Goal: Complete application form: Complete application form

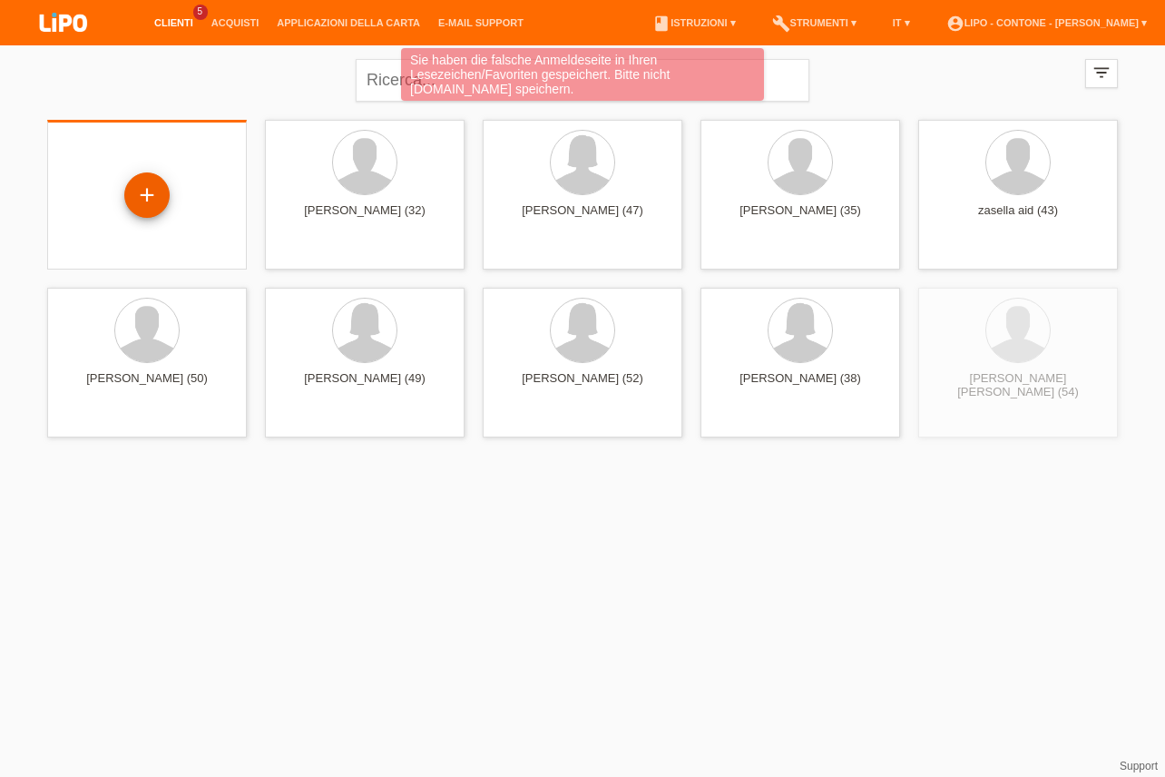
click at [141, 199] on div "+" at bounding box center [147, 195] width 44 height 31
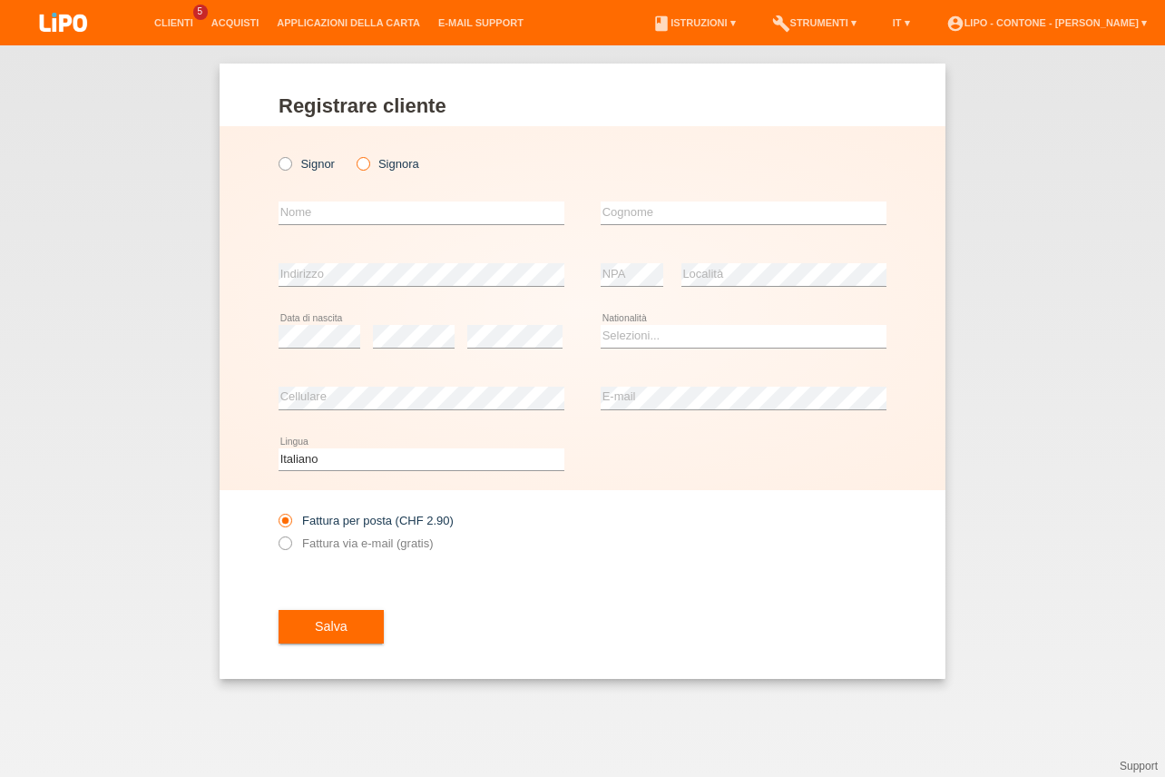
click at [353, 154] on icon at bounding box center [353, 154] width 0 height 0
click at [367, 163] on input "Signora" at bounding box center [363, 163] width 12 height 12
radio input "true"
click at [356, 201] on div "error Nome" at bounding box center [422, 213] width 286 height 62
click at [352, 213] on input "text" at bounding box center [422, 212] width 286 height 23
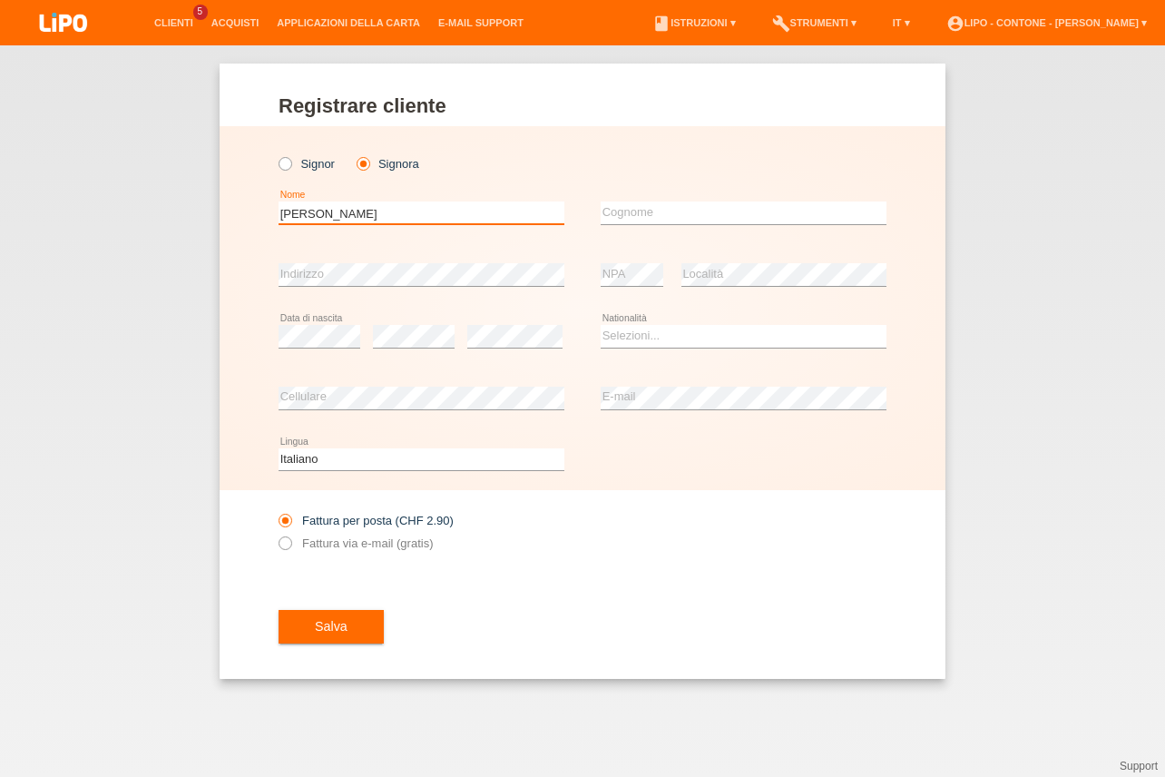
type input "[PERSON_NAME]"
click at [617, 341] on select "Selezioni... Svizzera Austria Germania Liechtenstein ------------ Afghanistan A…" at bounding box center [744, 336] width 286 height 22
select select "IT"
click at [0, 0] on option "Italia" at bounding box center [0, 0] width 0 height 0
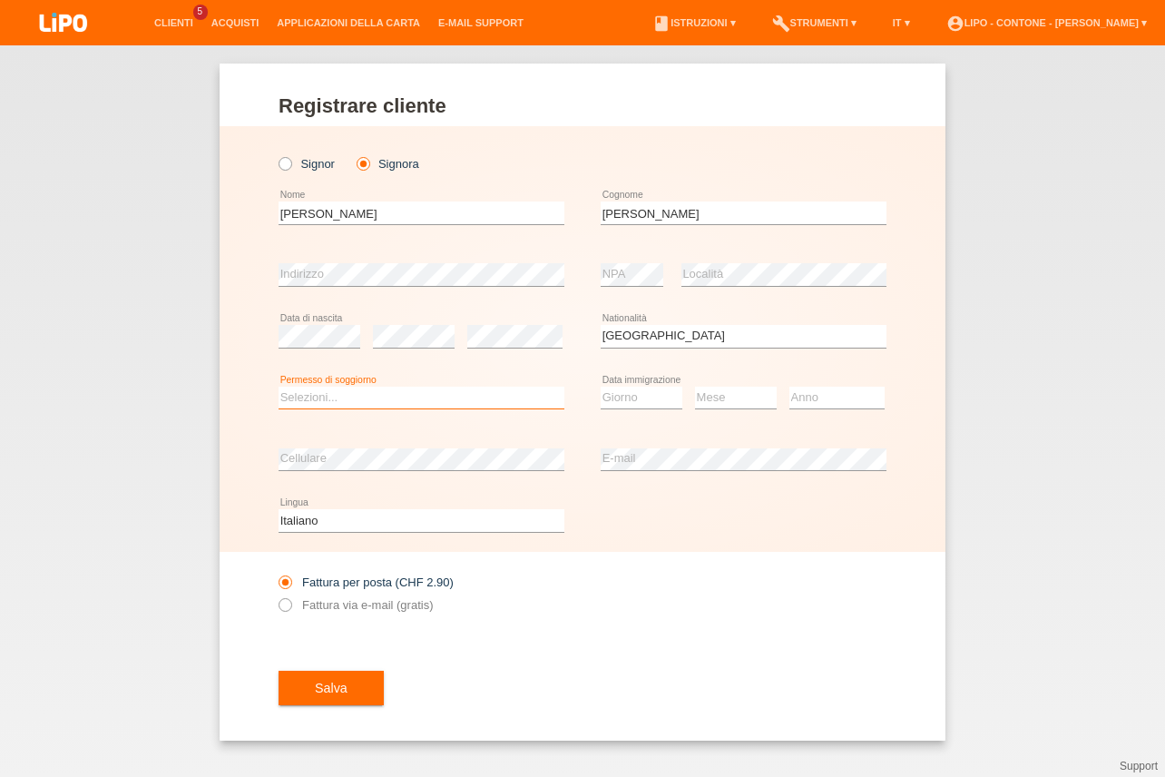
click at [279, 387] on select "Selezioni... C B B - Status di rifugiato Altro" at bounding box center [422, 398] width 286 height 22
select select "B"
click at [0, 0] on option "B" at bounding box center [0, 0] width 0 height 0
click at [601, 387] on select "Giorno 01 02 03 04 05 06 07 08 09 10" at bounding box center [642, 398] width 82 height 22
select select "15"
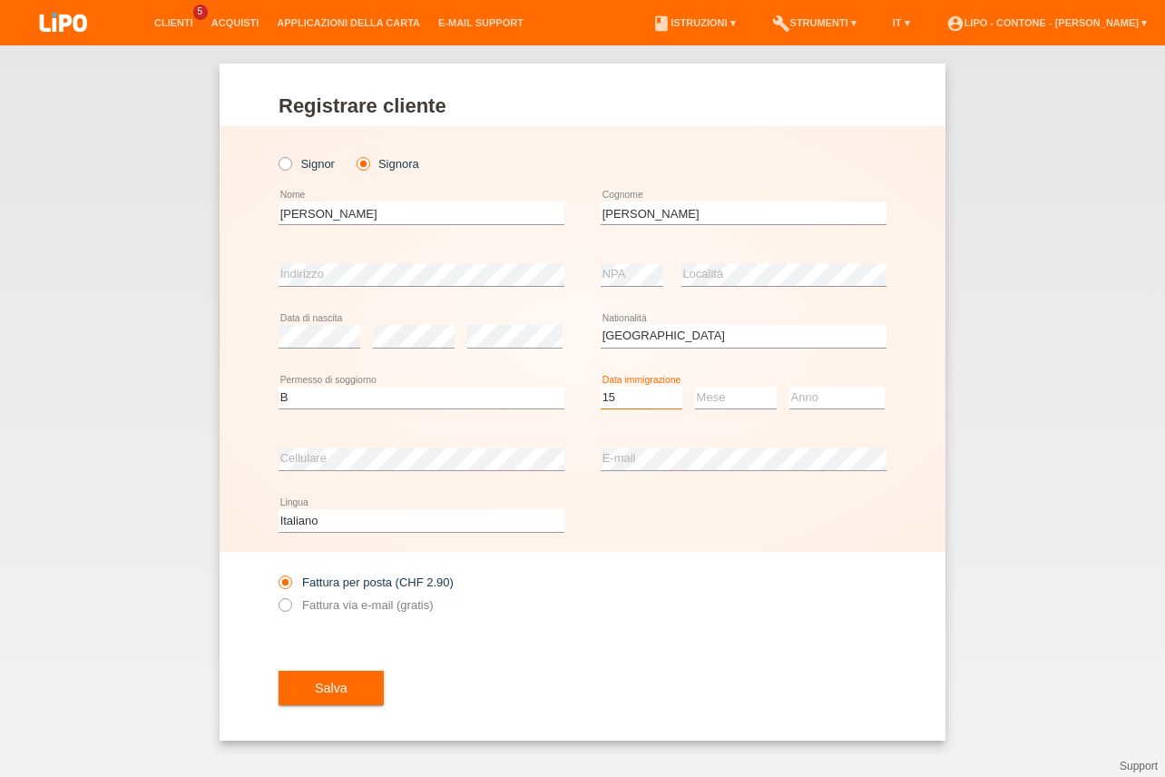
click at [0, 0] on option "15" at bounding box center [0, 0] width 0 height 0
click at [695, 387] on select "Mese 01 02 03 04 05 06 07 08 09 10 11" at bounding box center [736, 398] width 82 height 22
select select "09"
click at [0, 0] on option "09" at bounding box center [0, 0] width 0 height 0
click at [790, 387] on select "Anno 2025 2024 2023 2022 2021 2020 2019 2018 2017 2016 2015 2014 2013 2012 2011…" at bounding box center [837, 398] width 95 height 22
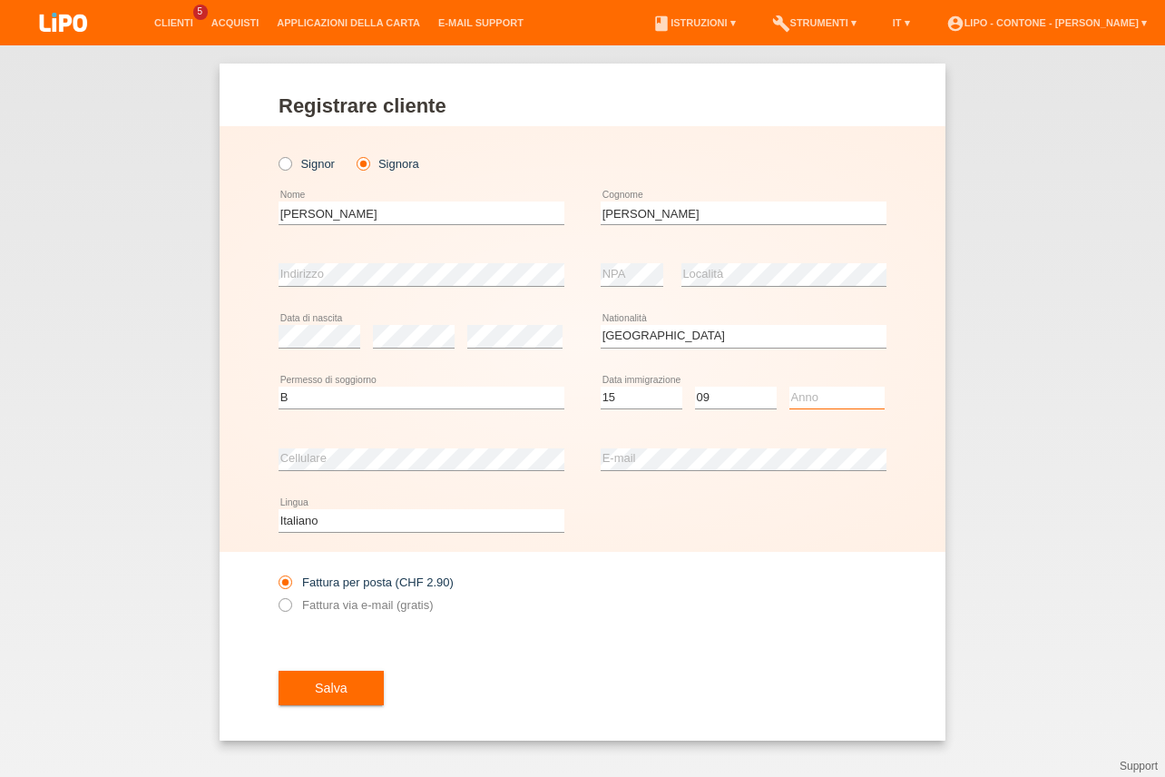
select select "2021"
click at [0, 0] on option "2021" at bounding box center [0, 0] width 0 height 0
click at [276, 595] on icon at bounding box center [276, 595] width 0 height 0
click at [288, 603] on input "Fattura via e-mail (gratis)" at bounding box center [285, 609] width 12 height 23
radio input "true"
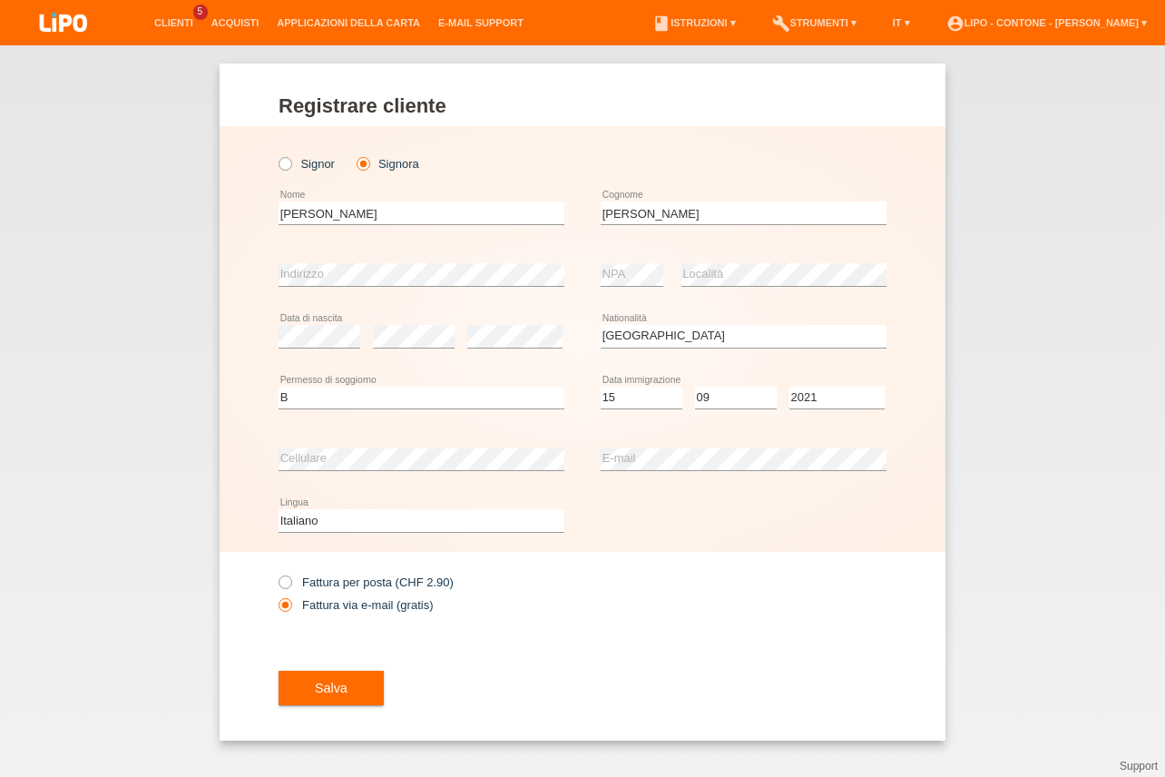
click at [325, 692] on span "Salva" at bounding box center [331, 688] width 33 height 15
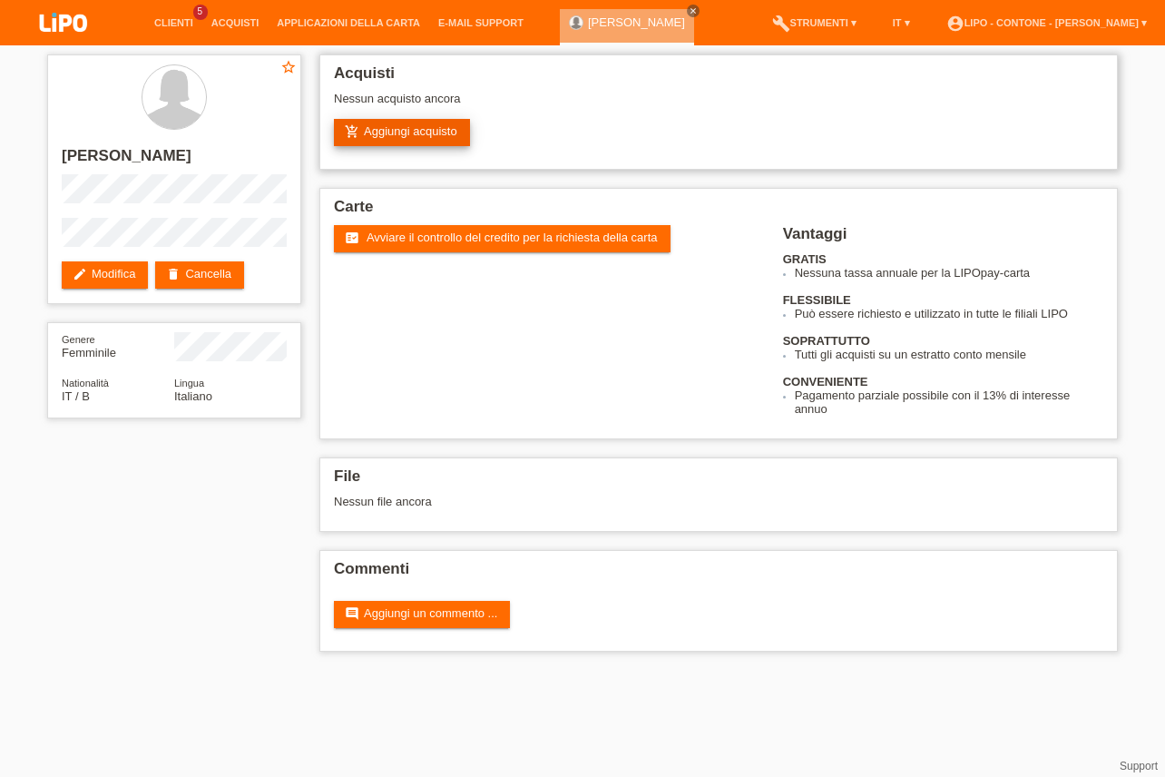
click at [407, 140] on link "add_shopping_cart Aggiungi acquisto" at bounding box center [402, 132] width 136 height 27
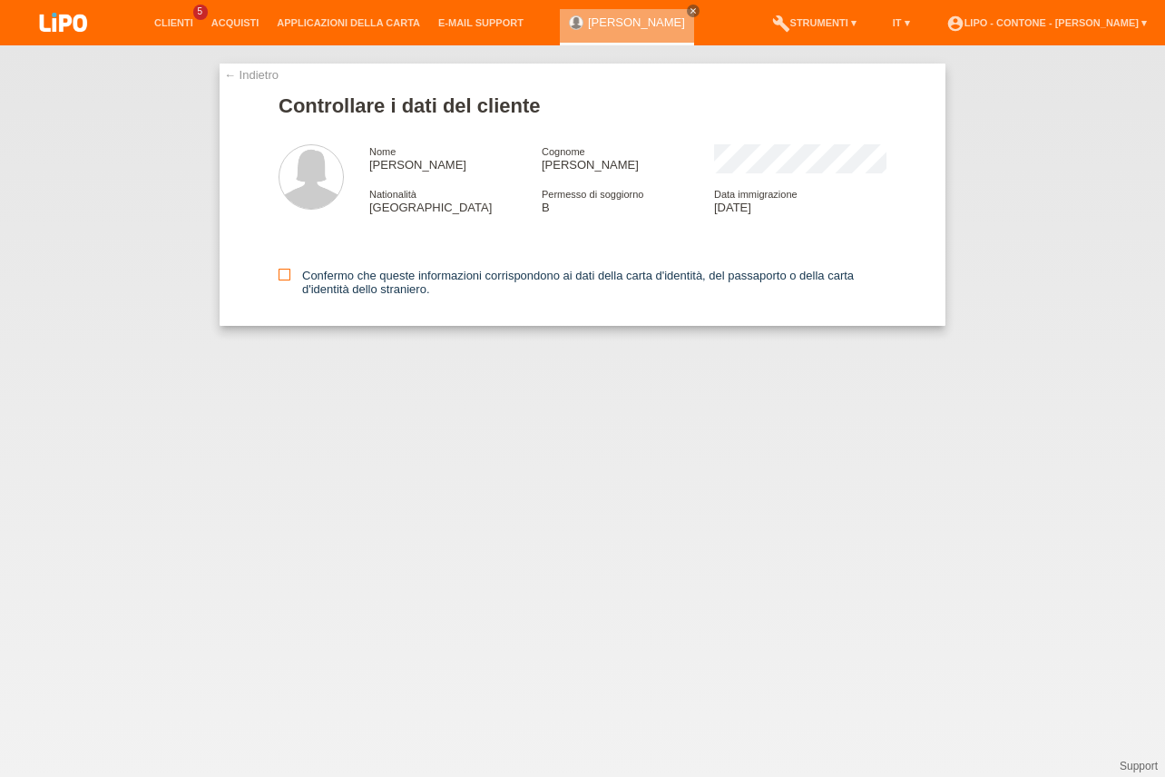
click at [284, 278] on icon at bounding box center [285, 275] width 12 height 12
click at [284, 278] on input "Confermo che queste informazioni corrispondono ai dati della carta d'identità, …" at bounding box center [285, 275] width 12 height 12
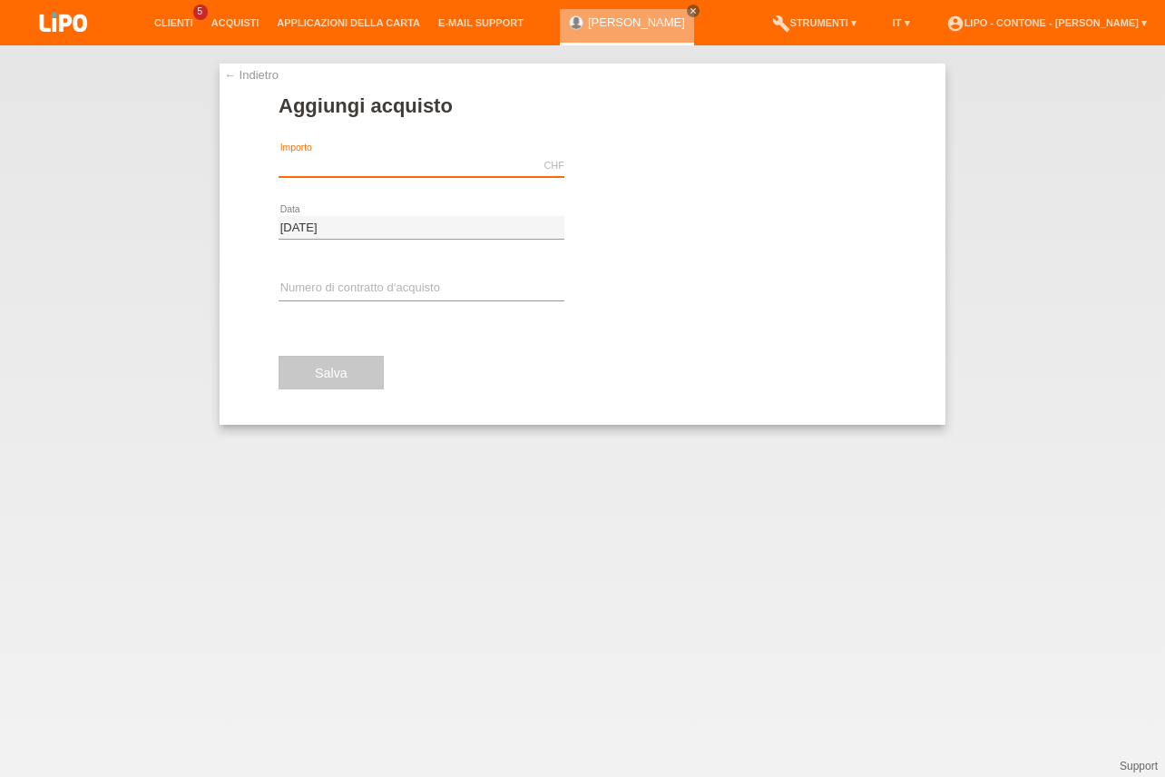
click at [329, 158] on input "text" at bounding box center [422, 165] width 286 height 23
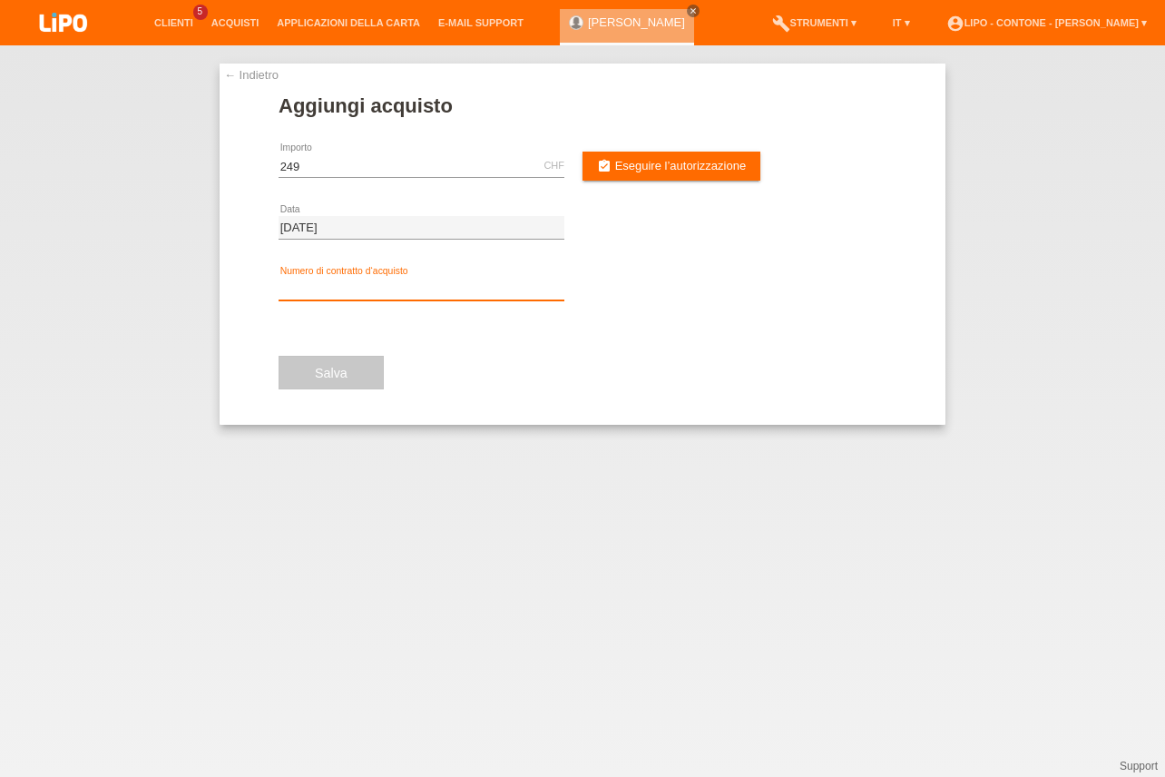
type input "249.00"
click at [337, 291] on input "text" at bounding box center [422, 289] width 286 height 23
type input "xm0rj7"
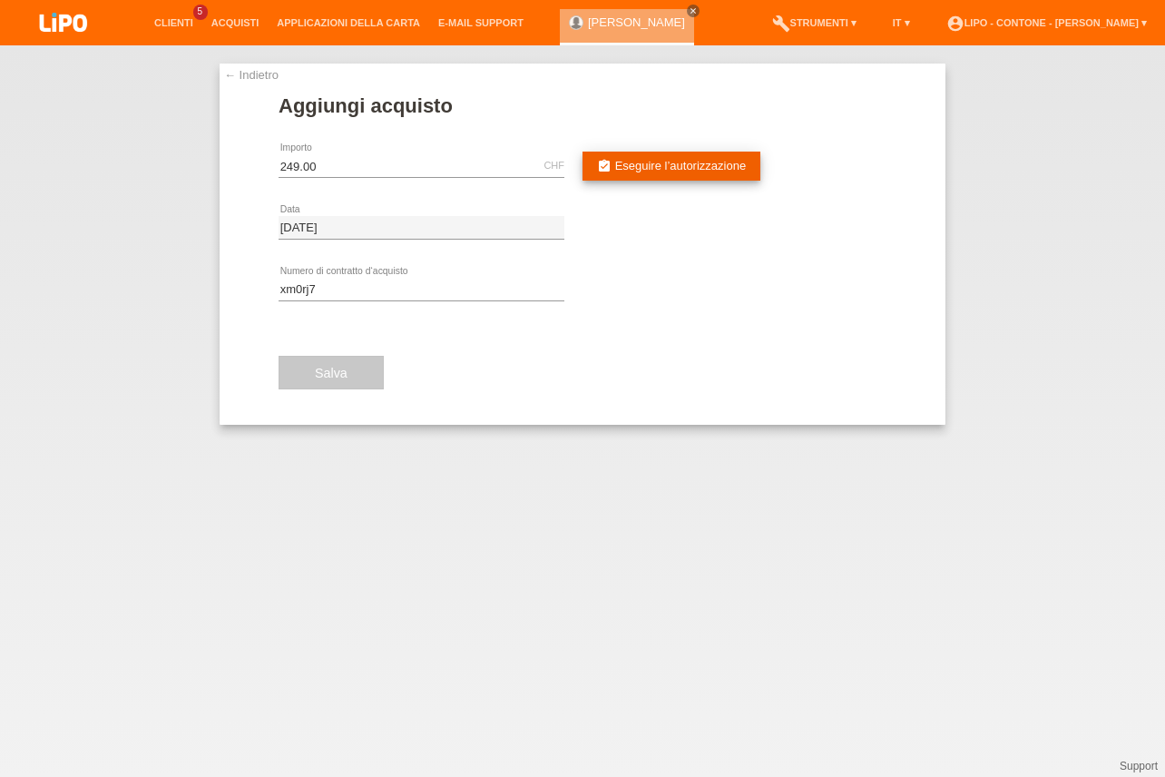
click at [677, 168] on span "Eseguire l’autorizzazione" at bounding box center [681, 166] width 132 height 14
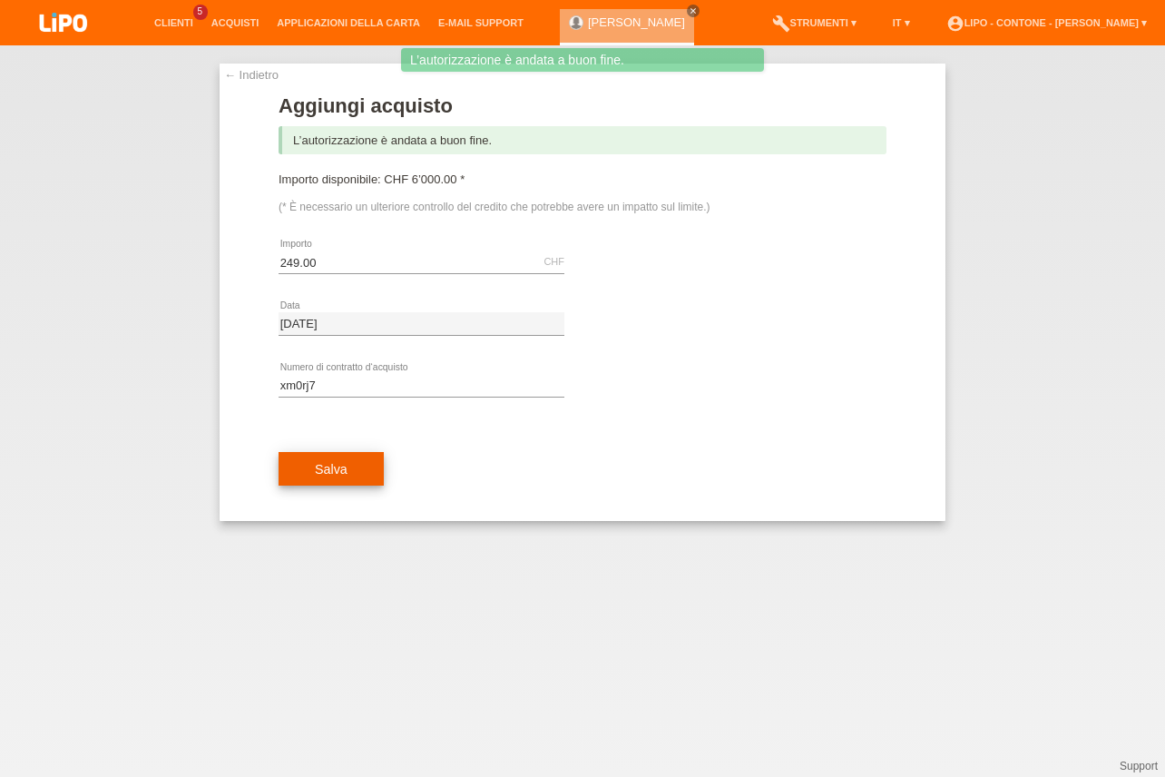
click at [329, 472] on span "Salva" at bounding box center [331, 469] width 33 height 15
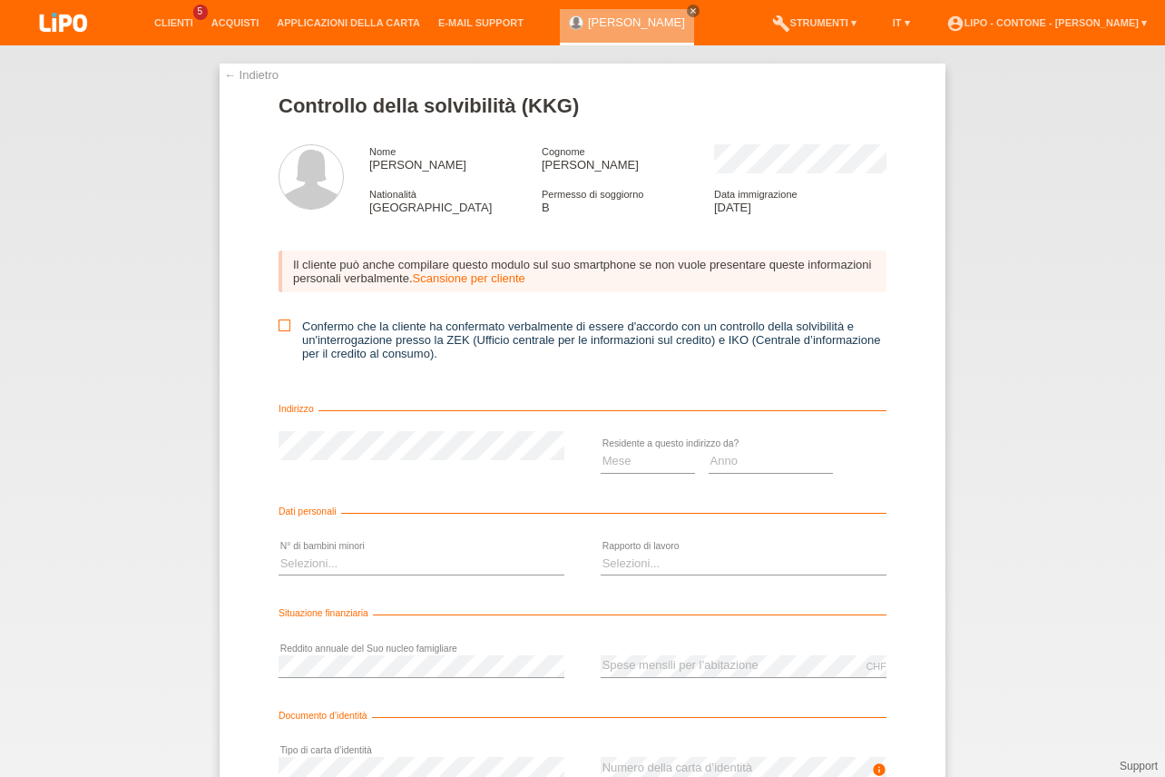
click at [279, 330] on icon at bounding box center [285, 325] width 12 height 12
click at [279, 330] on input "Confermo che la cliente ha confermato verbalmente di essere d'accordo con un co…" at bounding box center [285, 325] width 12 height 12
checkbox input "true"
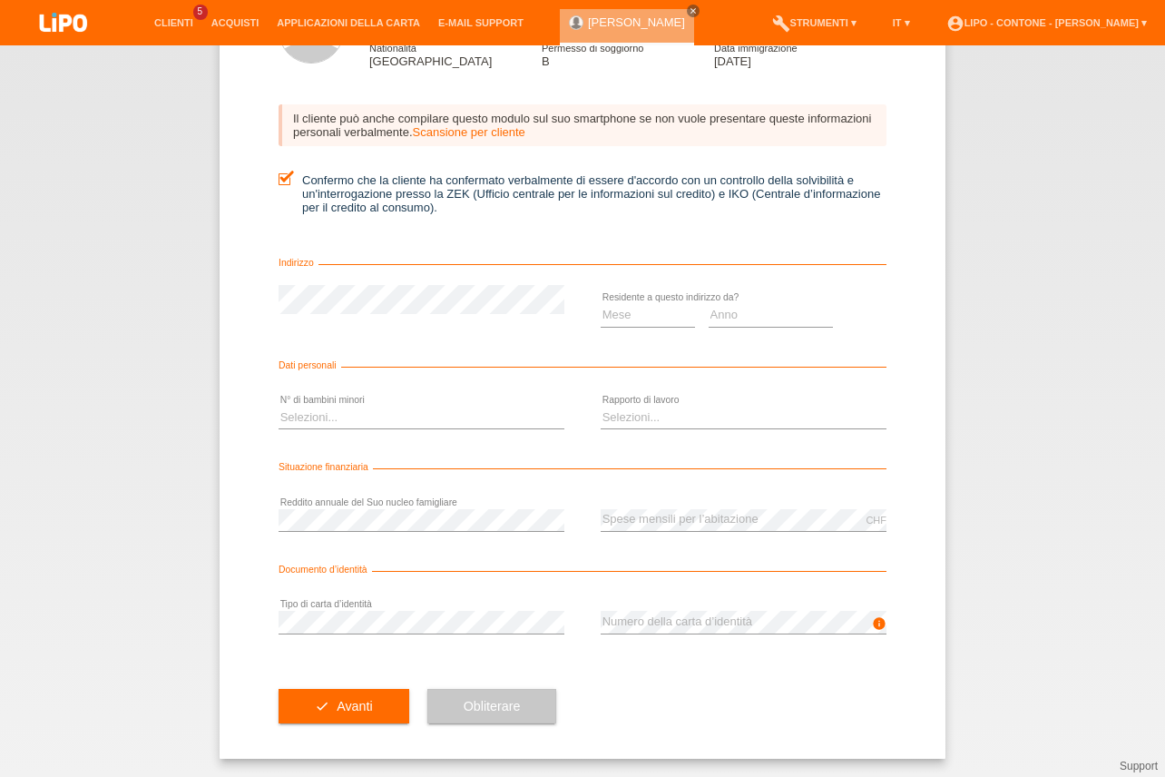
scroll to position [154, 0]
click at [601, 304] on select "Mese 01 02 03 04 05 06 07 08 09 10" at bounding box center [648, 315] width 94 height 22
select select "07"
click at [0, 0] on option "07" at bounding box center [0, 0] width 0 height 0
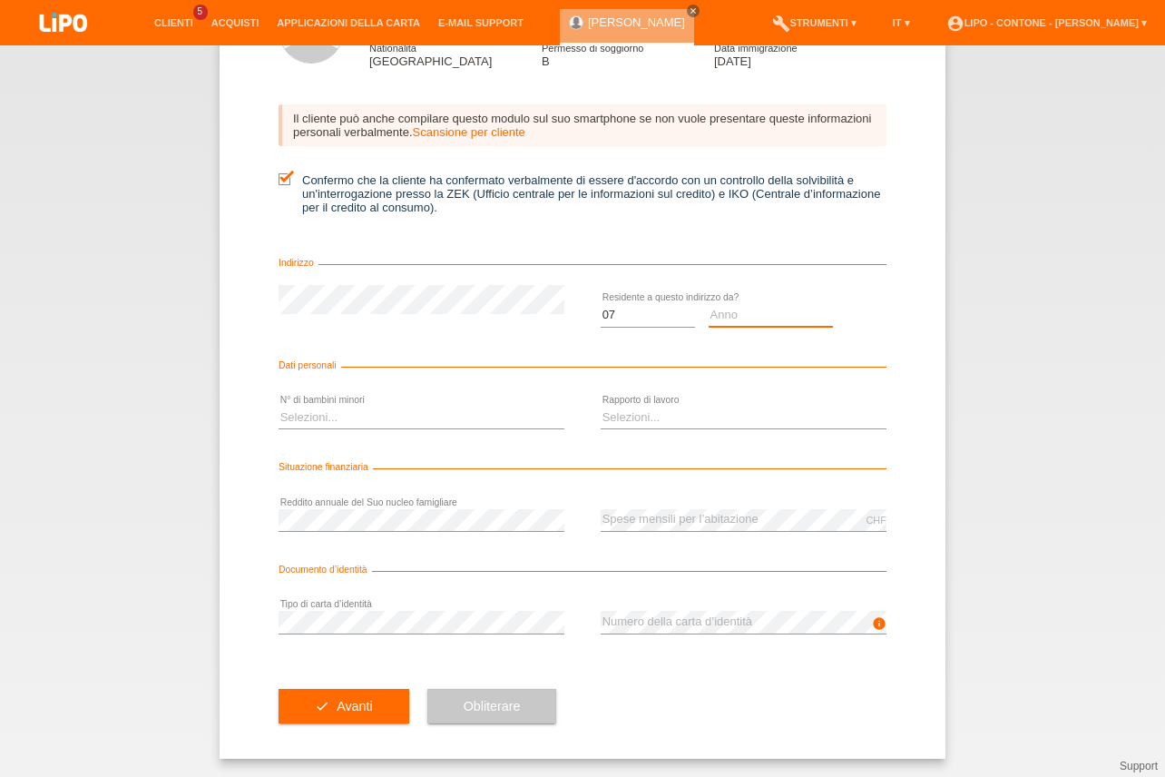
click at [709, 304] on select "Anno 2025 2024 2023 2022 2021 2020 2019 2018 2017 2016 2015 2014 2013 2012 2011…" at bounding box center [771, 315] width 125 height 22
select select "2025"
click at [0, 0] on option "2025" at bounding box center [0, 0] width 0 height 0
click at [279, 407] on select "Selezioni... 0 1 2 3 4 5 6 7 8 9" at bounding box center [422, 418] width 286 height 22
select select "0"
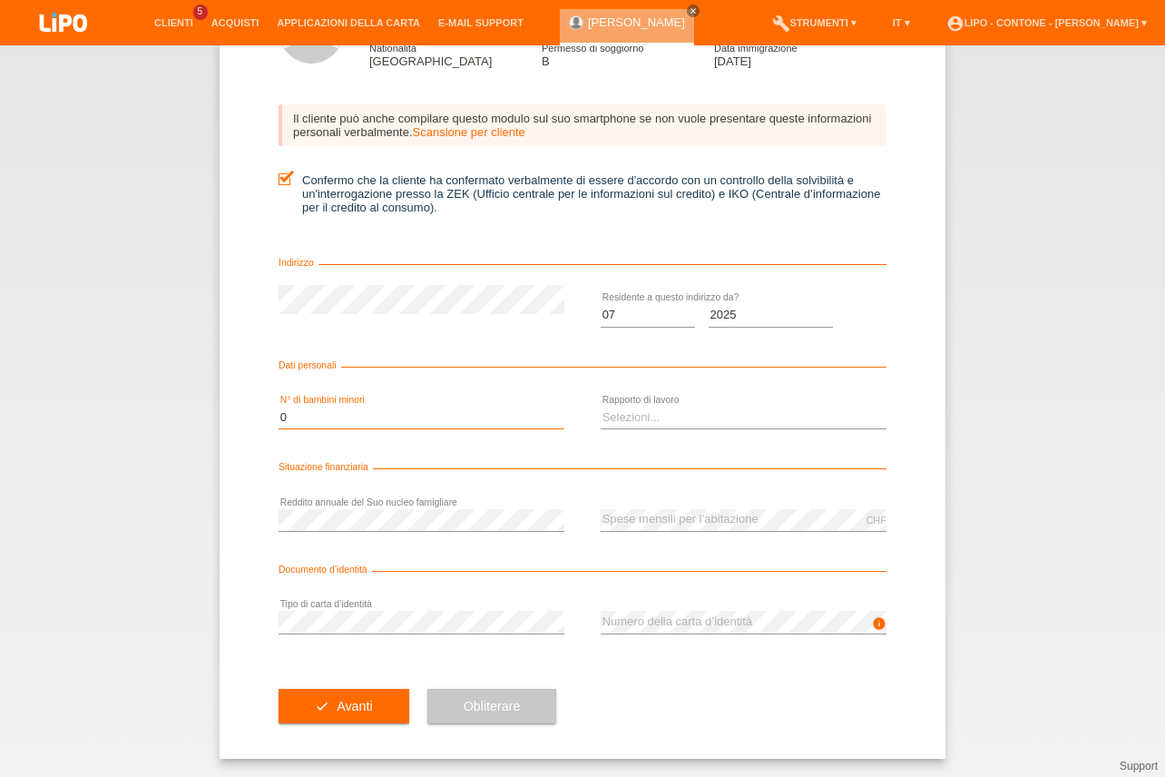
click at [0, 0] on option "0" at bounding box center [0, 0] width 0 height 0
click at [601, 407] on select "Selezioni... A tempo indeterminato A tempo determinato Apprendista/studente Pen…" at bounding box center [744, 418] width 286 height 22
select select "UNLIMITED"
click at [0, 0] on option "A tempo indeterminato" at bounding box center [0, 0] width 0 height 0
click at [349, 708] on span "Avanti" at bounding box center [354, 706] width 35 height 15
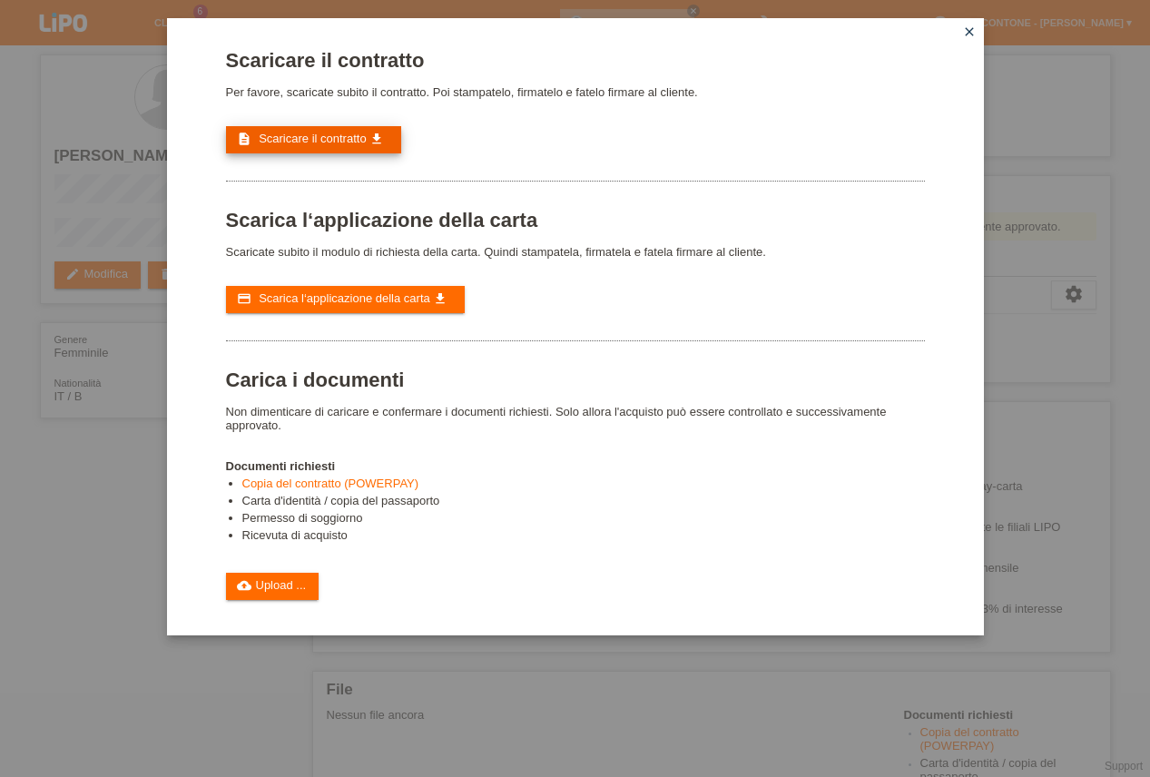
click at [318, 140] on span "Scaricare il contratto" at bounding box center [313, 139] width 108 height 14
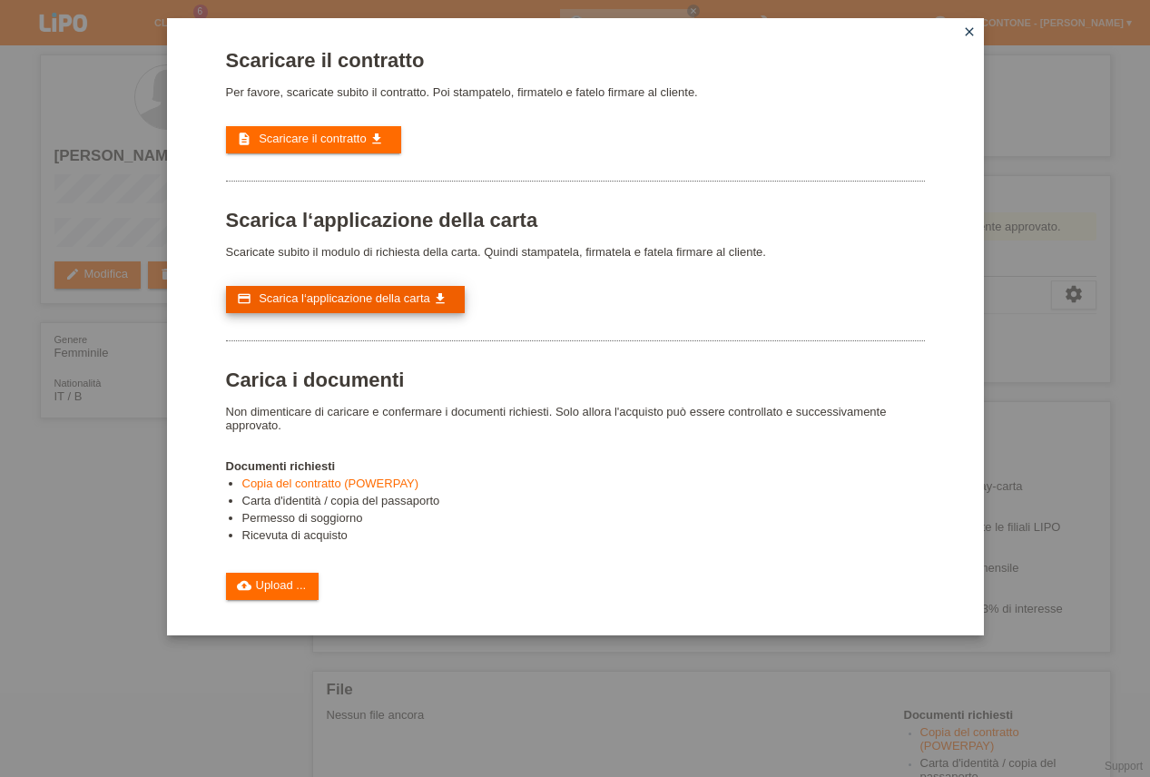
click at [370, 305] on span "Scarica l‘applicazione della carta" at bounding box center [345, 298] width 172 height 14
click at [264, 600] on link "cloud_upload Upload ..." at bounding box center [272, 586] width 93 height 27
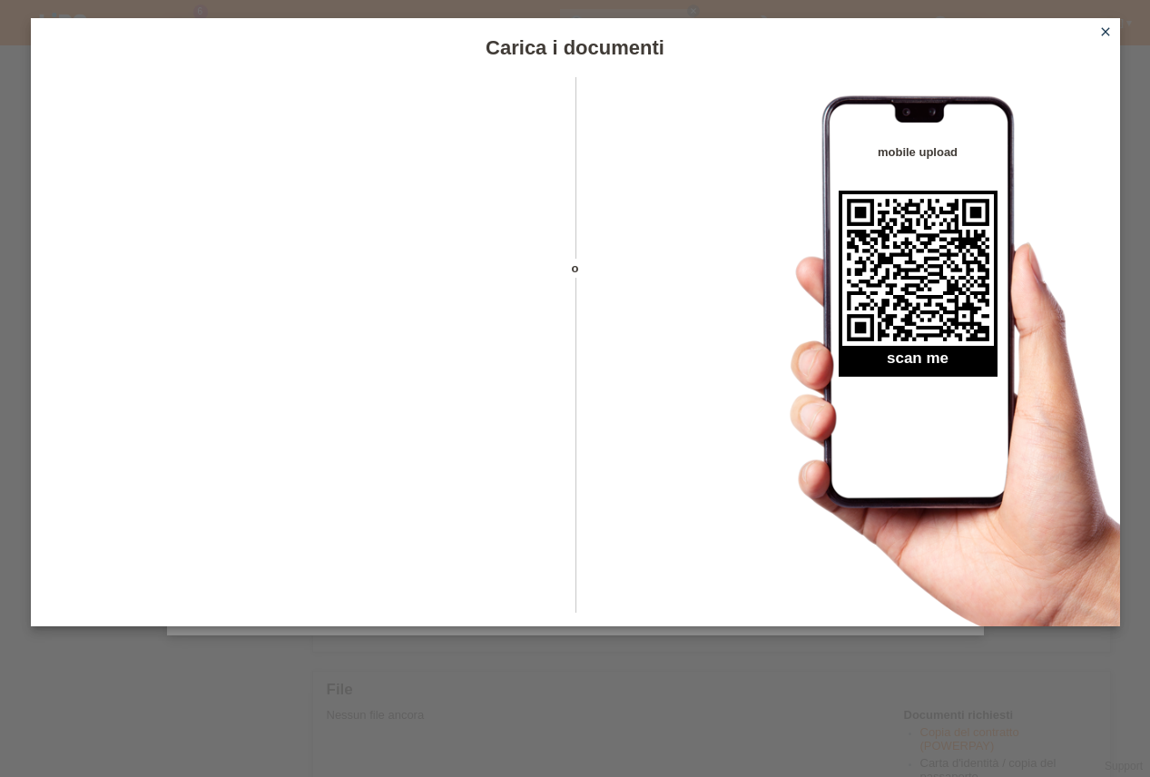
click icon "close"
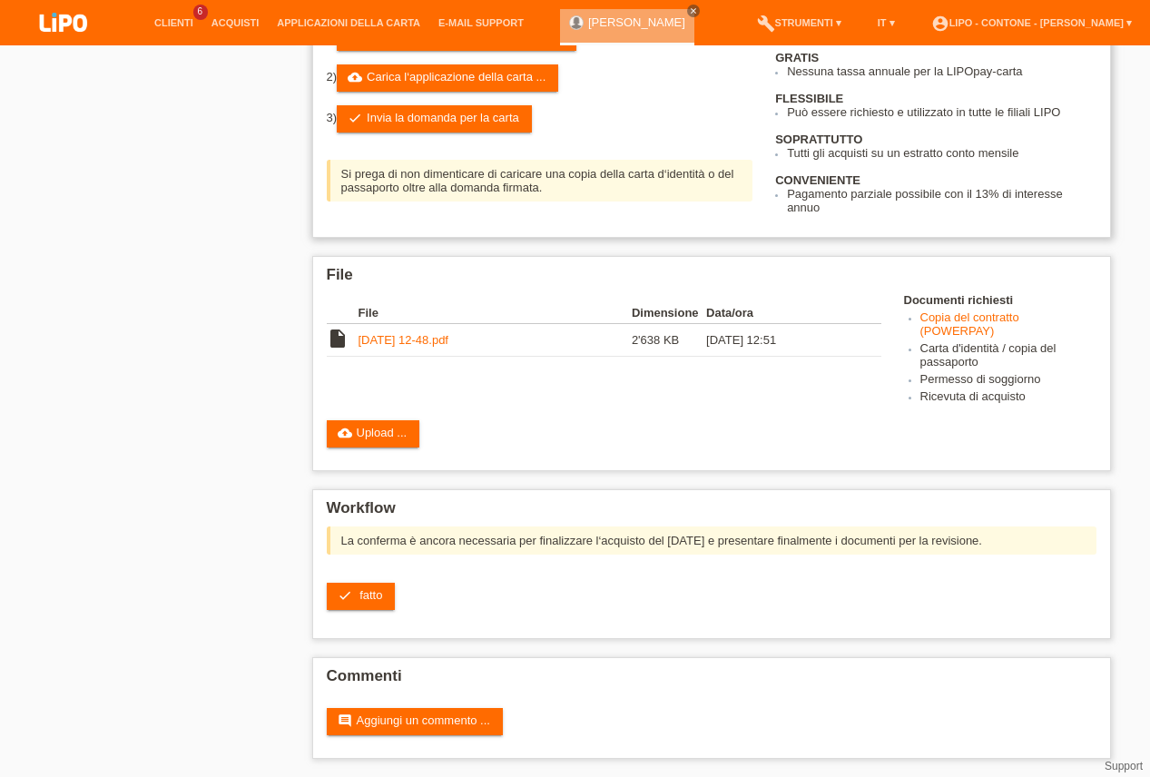
scroll to position [413, 0]
click at [436, 333] on link "2025-08-13 12-48.pdf" at bounding box center [403, 340] width 90 height 14
click at [368, 590] on span "fatto" at bounding box center [370, 595] width 23 height 14
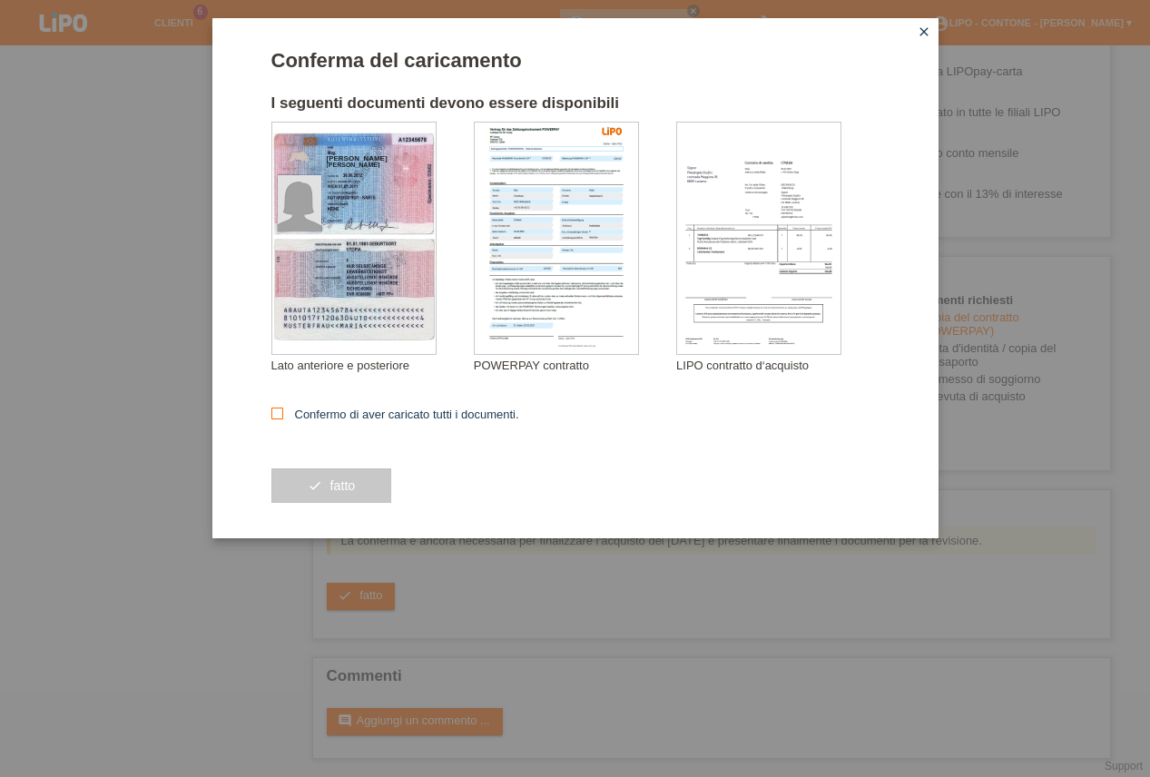
click at [299, 417] on label "Confermo di aver caricato tutti i documenti." at bounding box center [395, 414] width 248 height 14
click at [283, 417] on input "Confermo di aver caricato tutti i documenti." at bounding box center [277, 413] width 12 height 12
checkbox input "true"
click at [325, 486] on button "check fatto" at bounding box center [331, 485] width 121 height 34
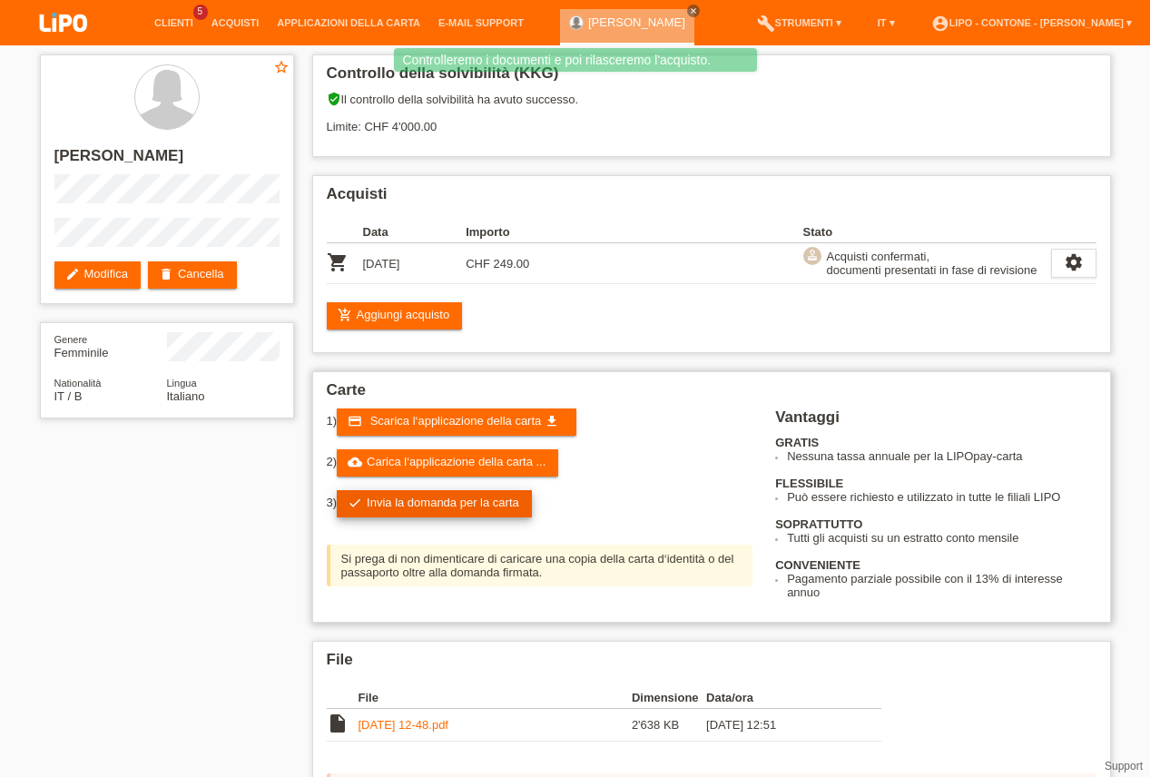
click at [407, 517] on link "check Invia la domanda per la carta" at bounding box center [434, 503] width 195 height 27
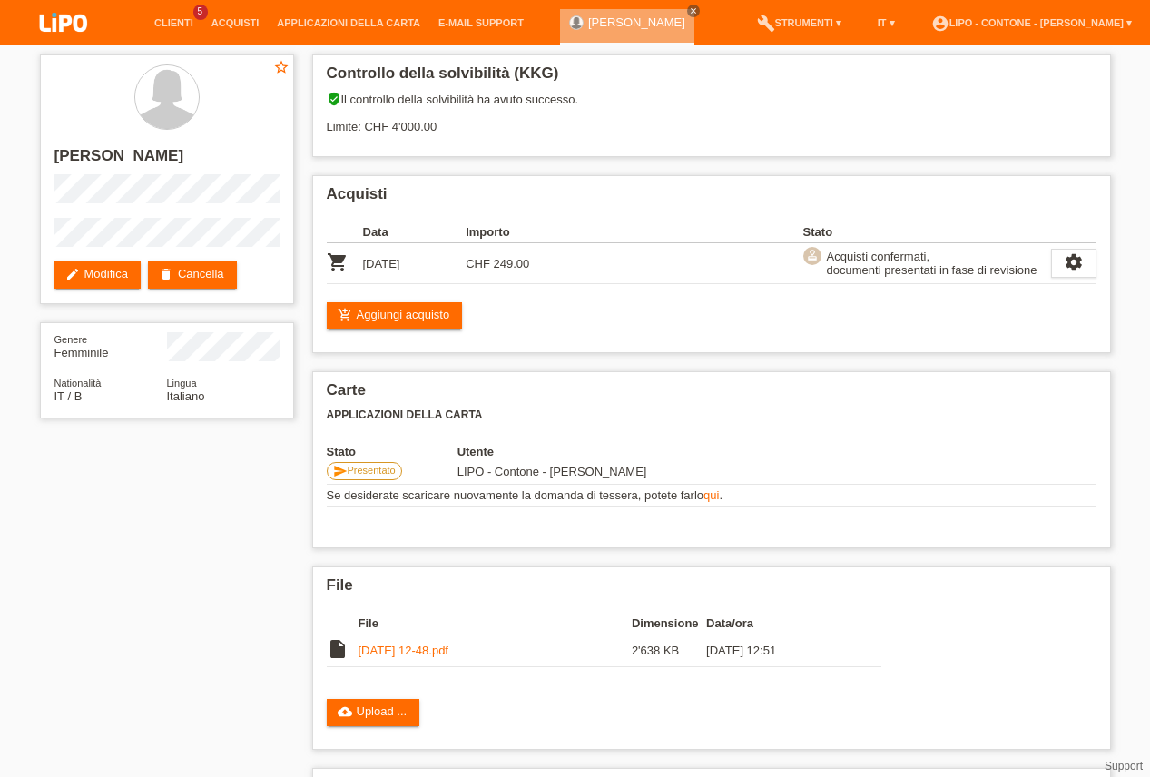
click at [227, 31] on li "Acquisti" at bounding box center [235, 23] width 66 height 46
click at [228, 27] on link "Acquisti" at bounding box center [235, 22] width 66 height 11
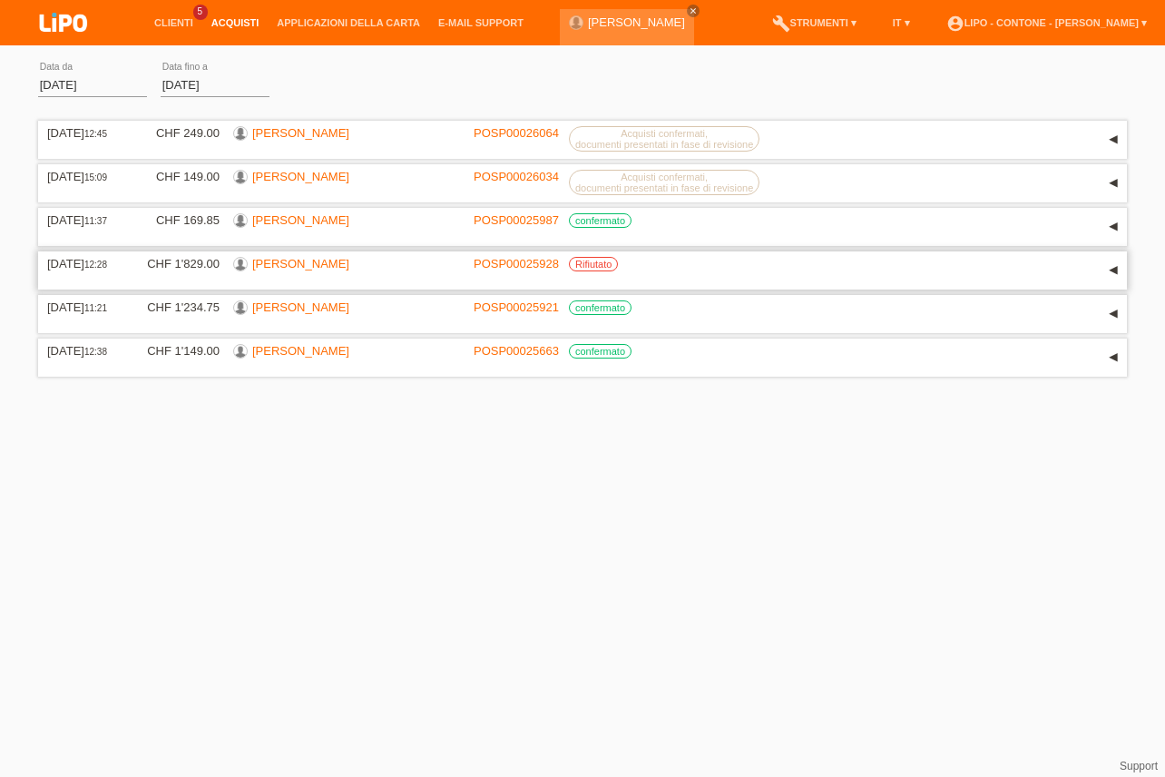
click at [277, 268] on link "[PERSON_NAME]" at bounding box center [300, 264] width 97 height 14
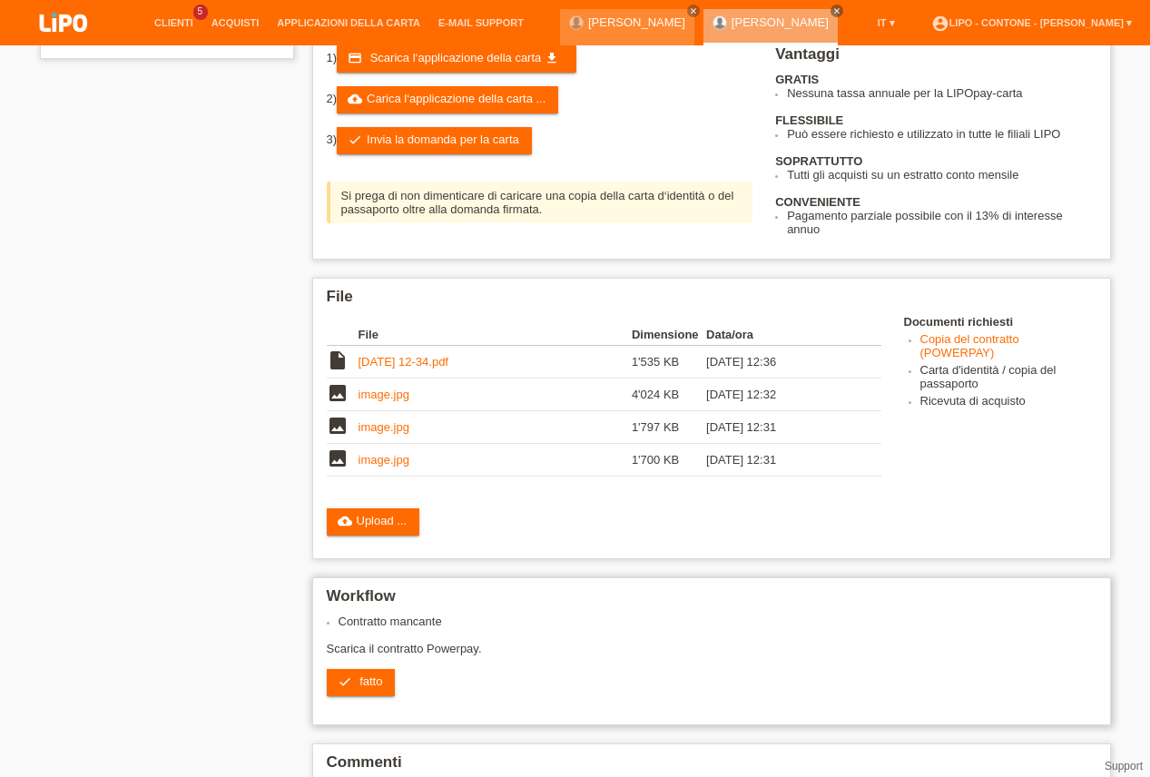
scroll to position [281, 0]
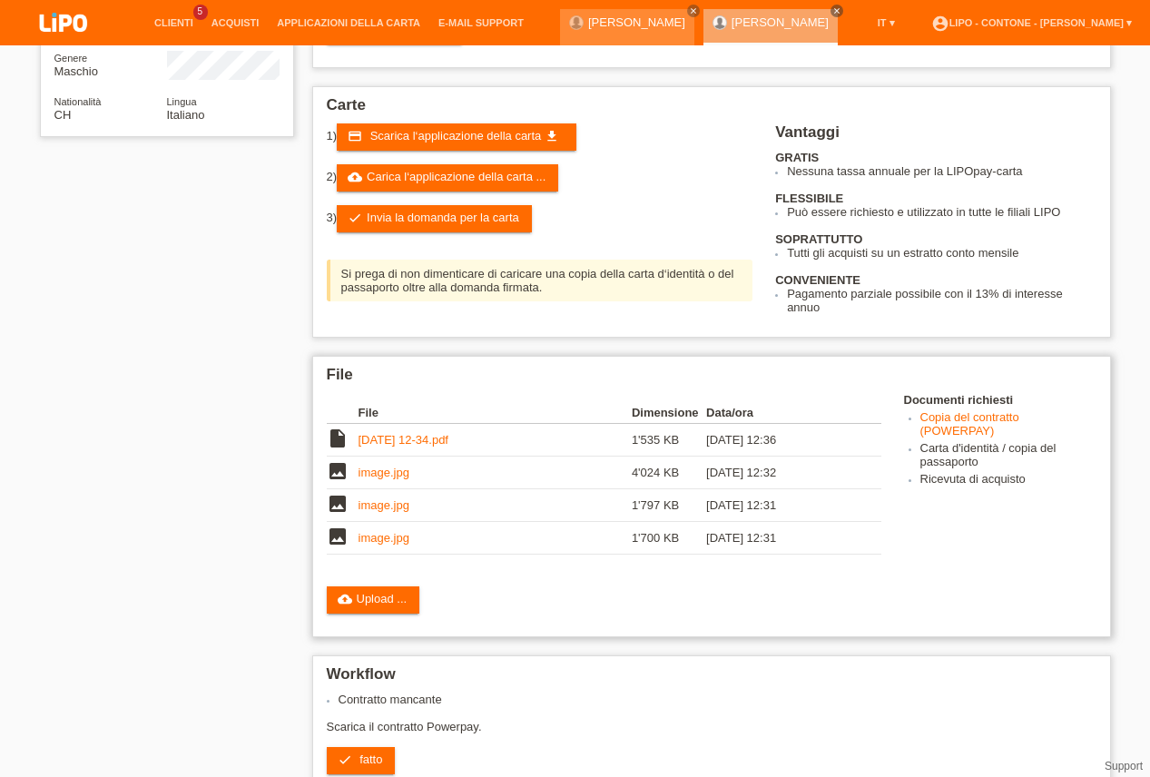
click at [419, 447] on link "[DATE] 12-34.pdf" at bounding box center [403, 440] width 90 height 14
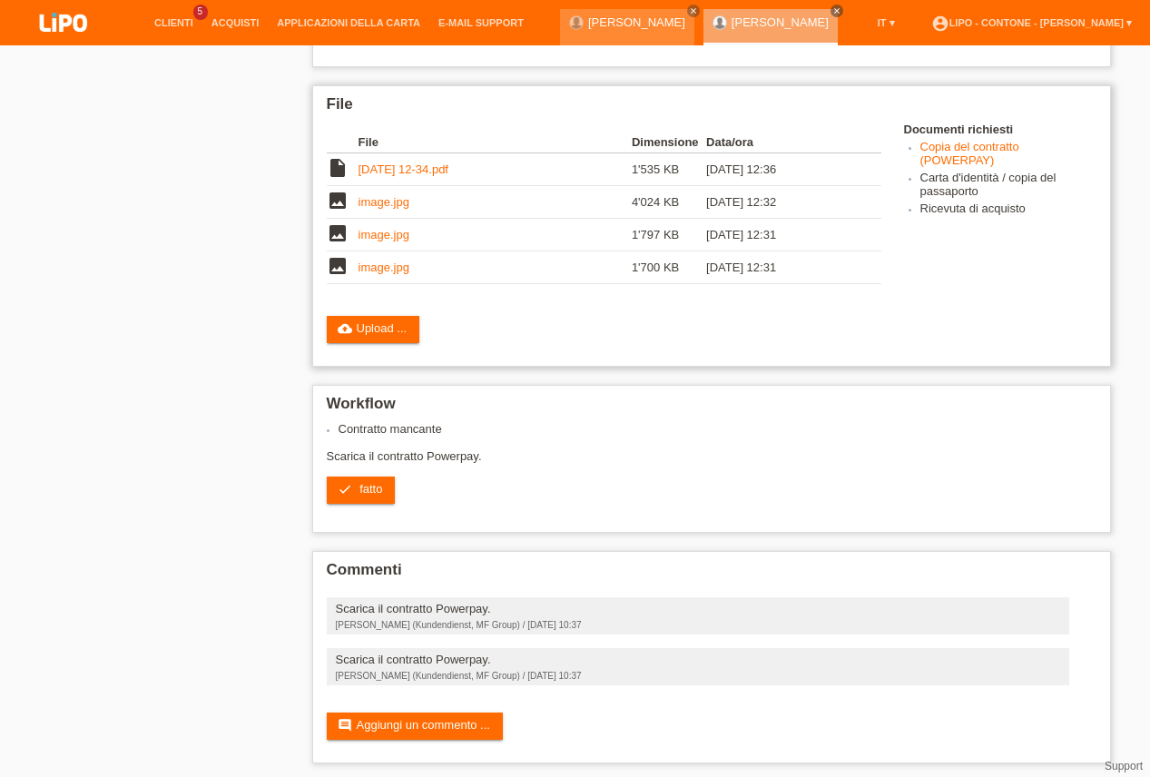
scroll to position [590, 0]
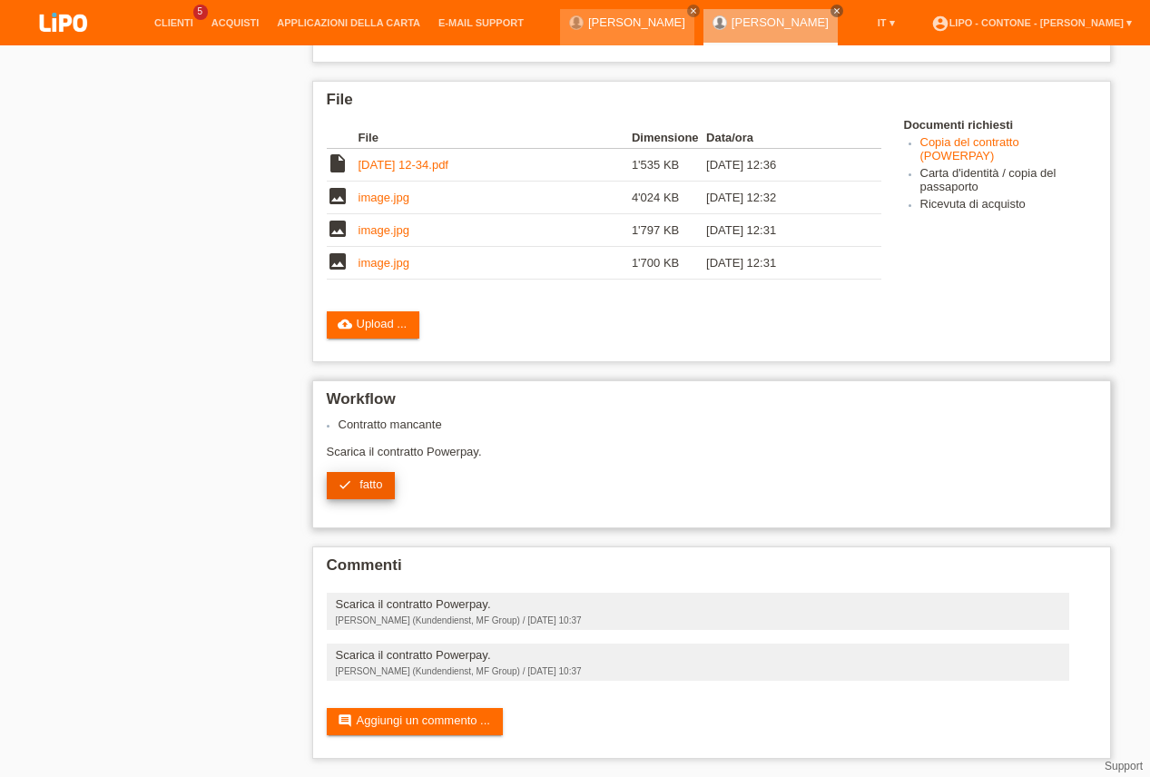
click at [383, 477] on link "check fatto" at bounding box center [361, 485] width 69 height 27
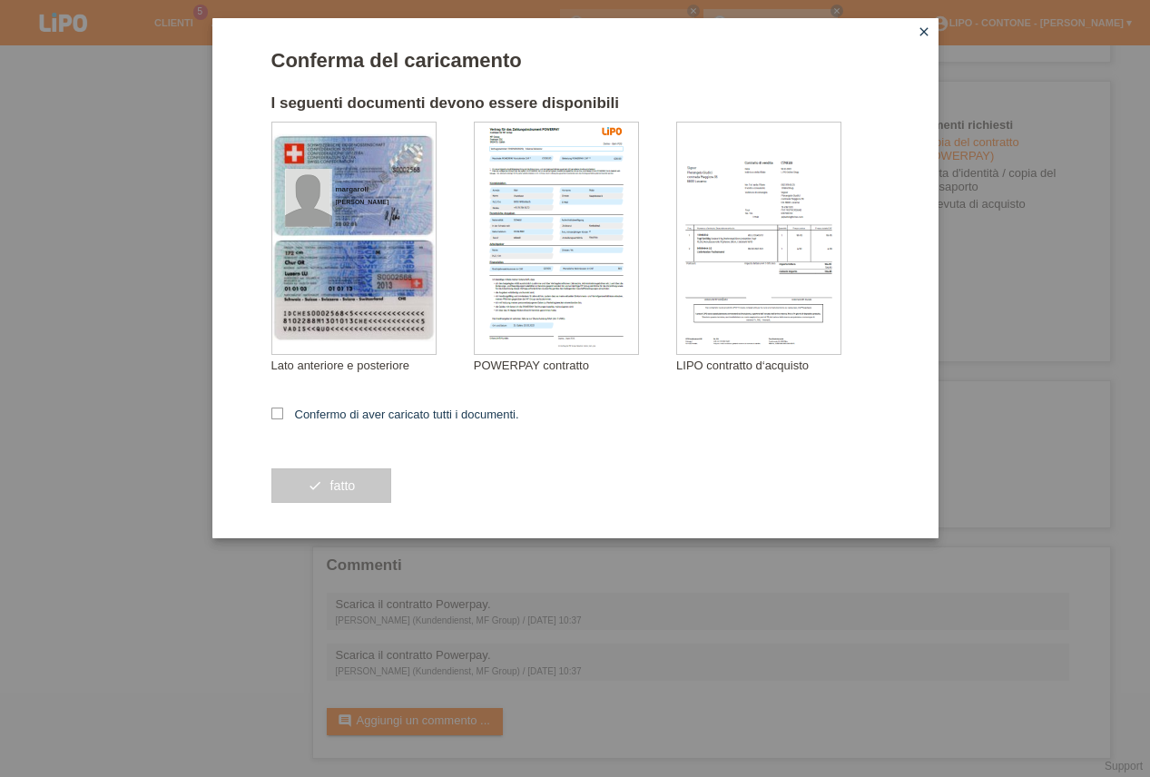
click at [930, 34] on icon "close" at bounding box center [924, 32] width 15 height 15
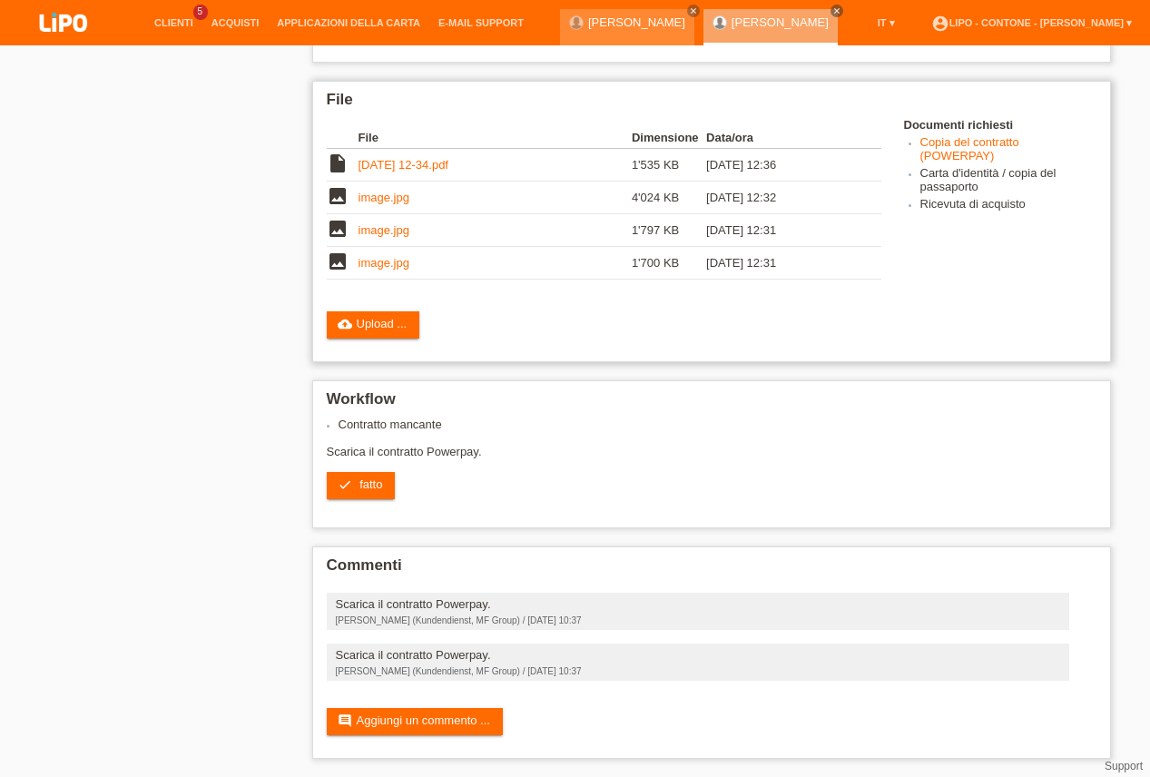
click at [379, 158] on link "[DATE] 12-34.pdf" at bounding box center [403, 165] width 90 height 14
click at [347, 185] on icon "image" at bounding box center [338, 196] width 22 height 22
click at [379, 191] on link "image.jpg" at bounding box center [383, 198] width 51 height 14
click at [384, 223] on td "image.jpg" at bounding box center [494, 230] width 273 height 33
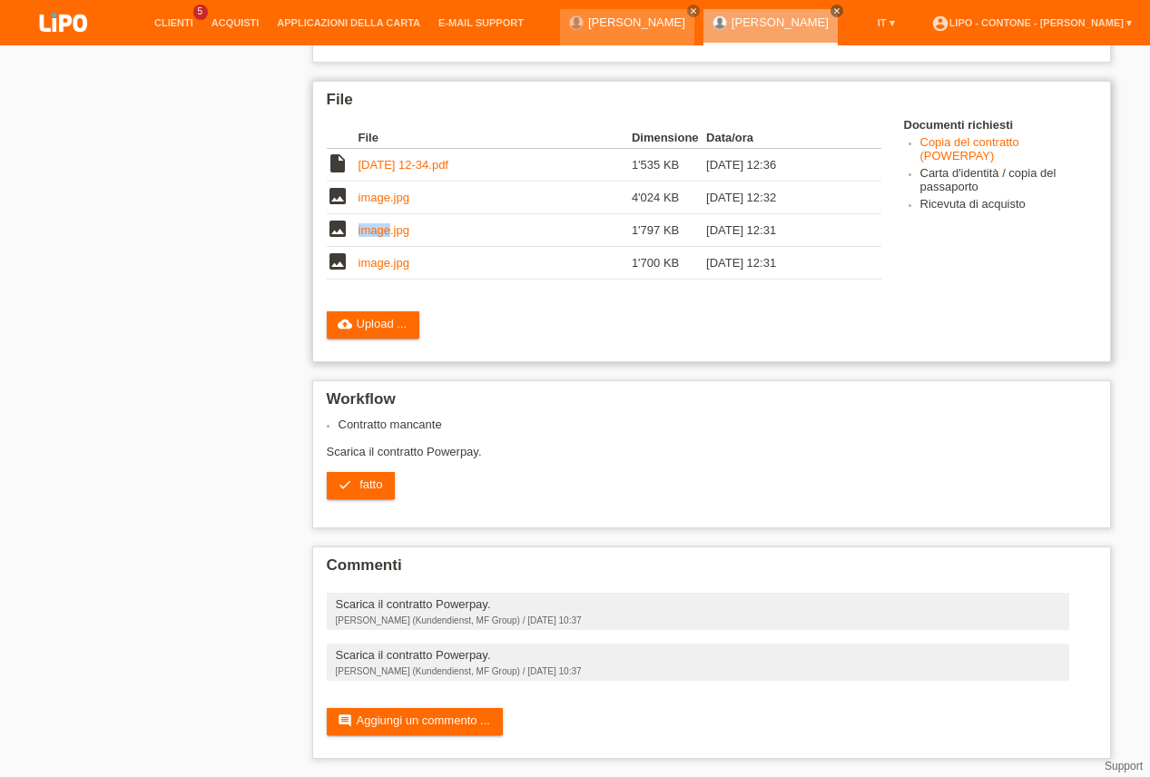
click at [386, 223] on link "image.jpg" at bounding box center [383, 230] width 51 height 14
click at [438, 720] on link "comment Aggiungi un commento ..." at bounding box center [415, 721] width 176 height 27
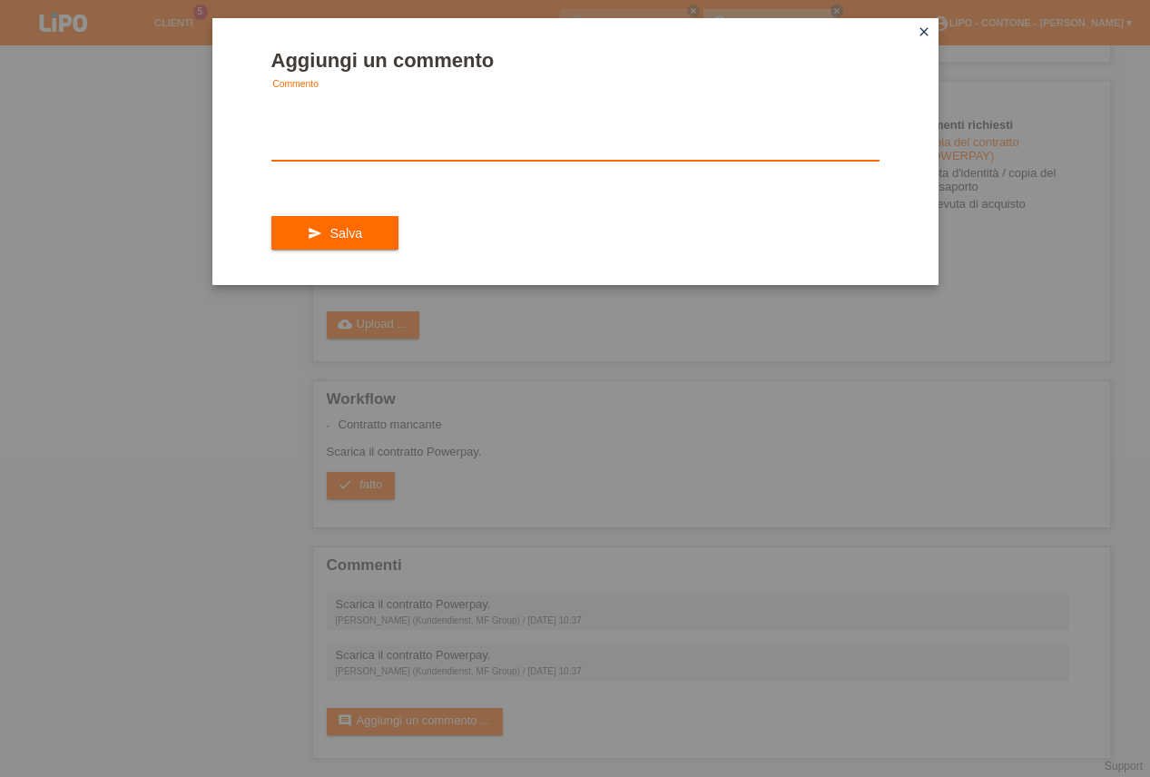
click at [400, 147] on textarea at bounding box center [575, 126] width 608 height 70
type textarea "PERFAVORE APRITE BENE TUTTI I FILE"
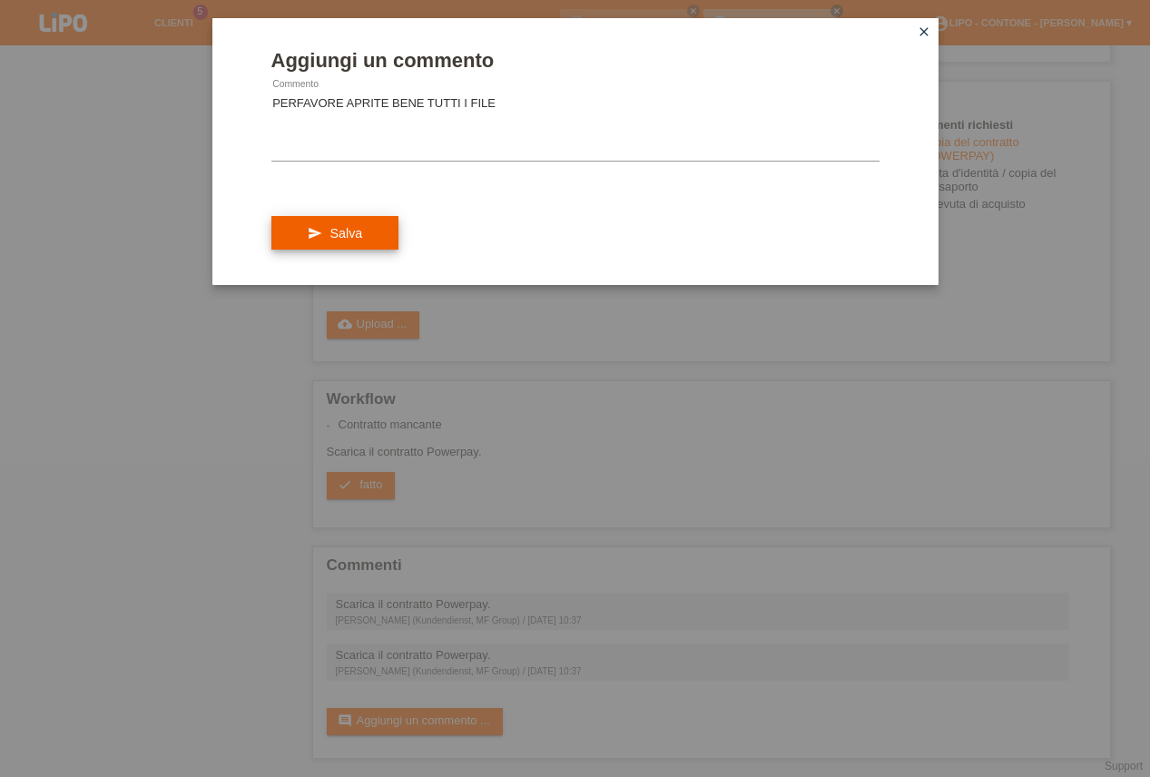
click at [352, 241] on span "Salva" at bounding box center [345, 233] width 33 height 15
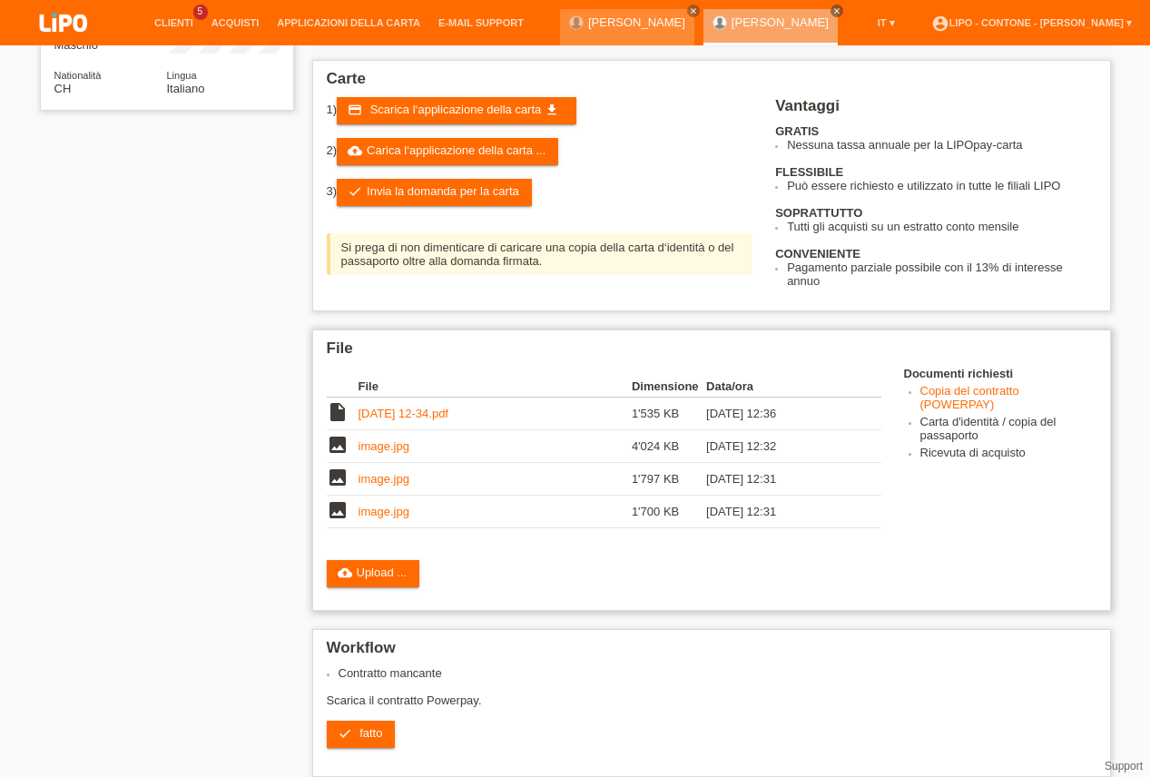
scroll to position [309, 0]
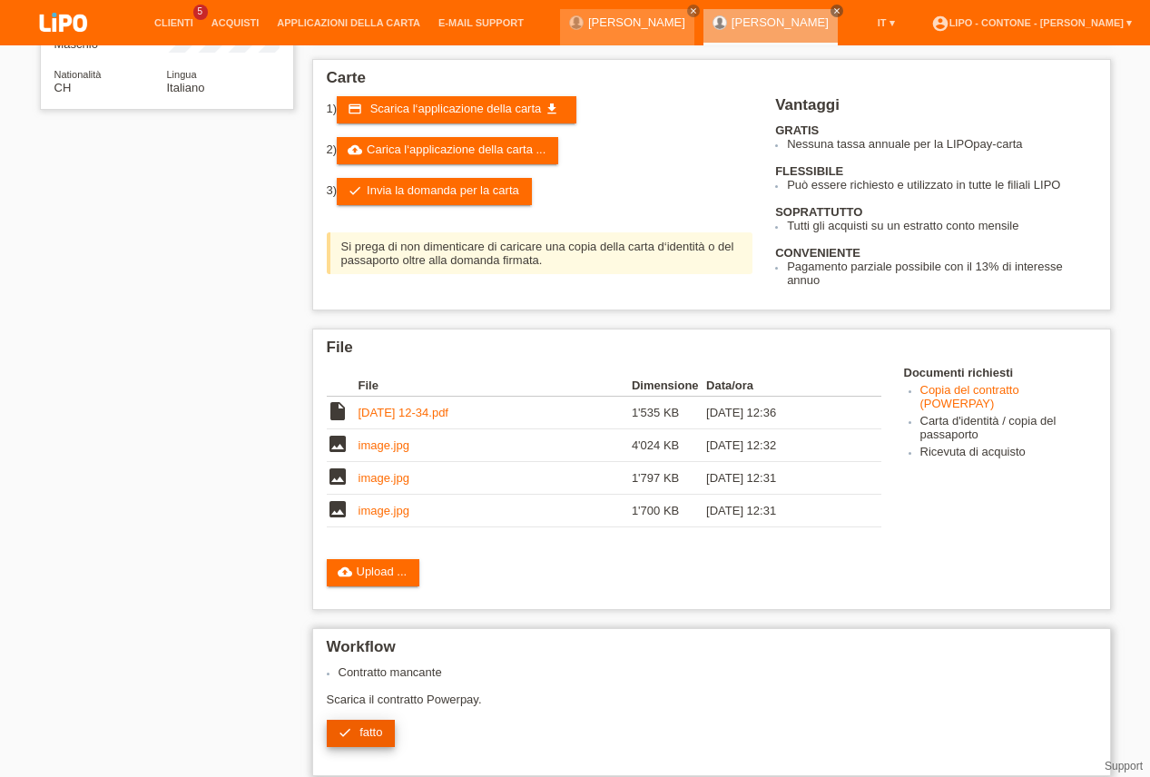
click at [358, 747] on link "check fatto" at bounding box center [361, 733] width 69 height 27
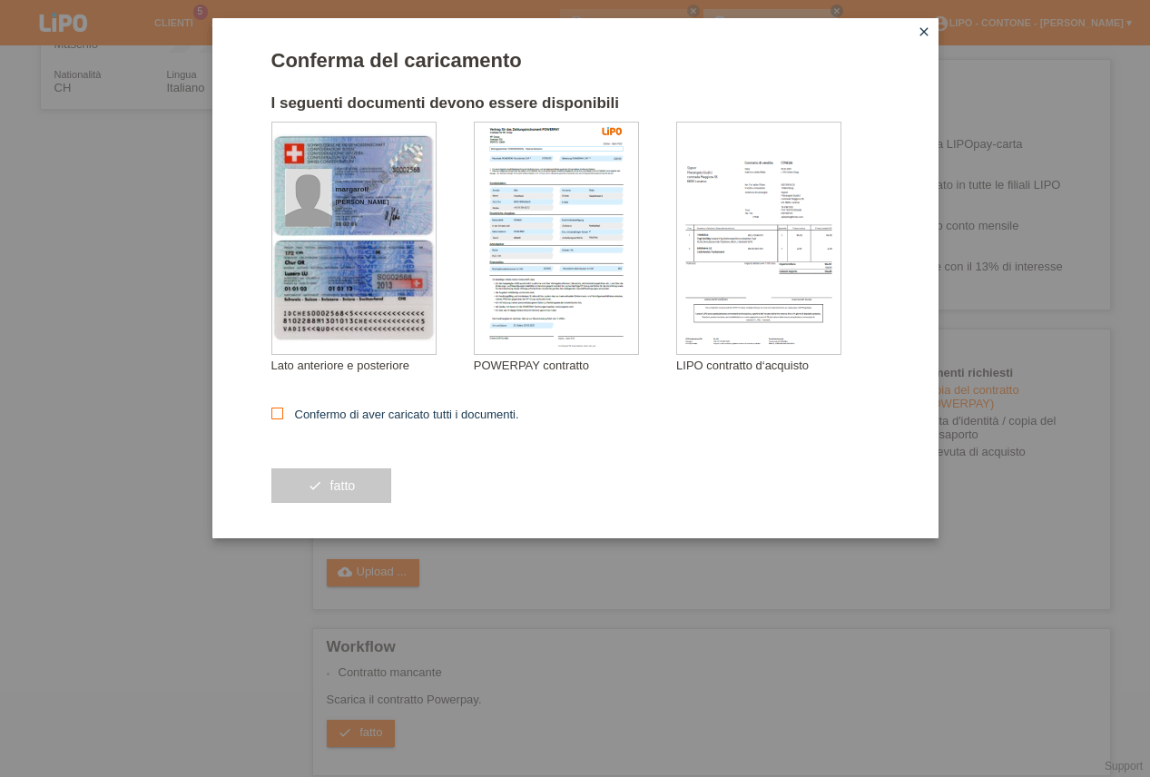
click at [279, 415] on icon at bounding box center [277, 413] width 12 height 12
click at [279, 415] on input "Confermo di aver caricato tutti i documenti." at bounding box center [277, 413] width 12 height 12
checkbox input "true"
click at [327, 500] on button "check fatto" at bounding box center [331, 485] width 121 height 34
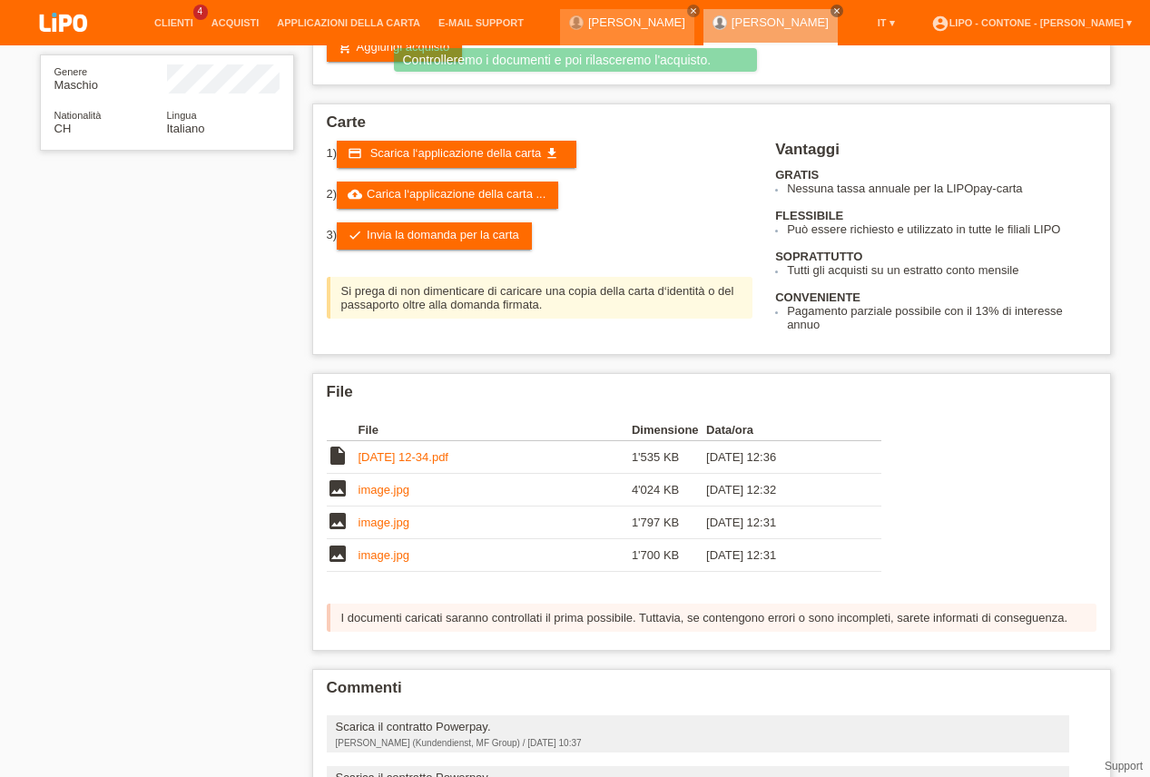
scroll to position [309, 0]
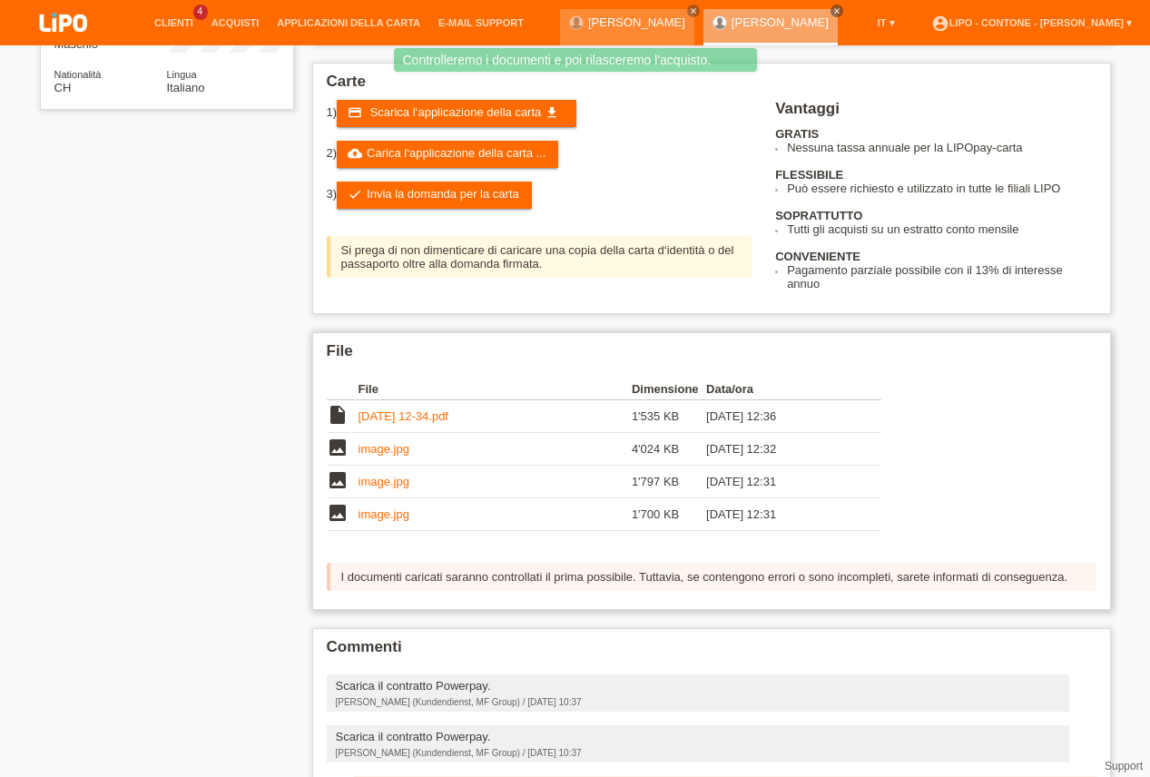
click at [396, 521] on link "image.jpg" at bounding box center [383, 514] width 51 height 14
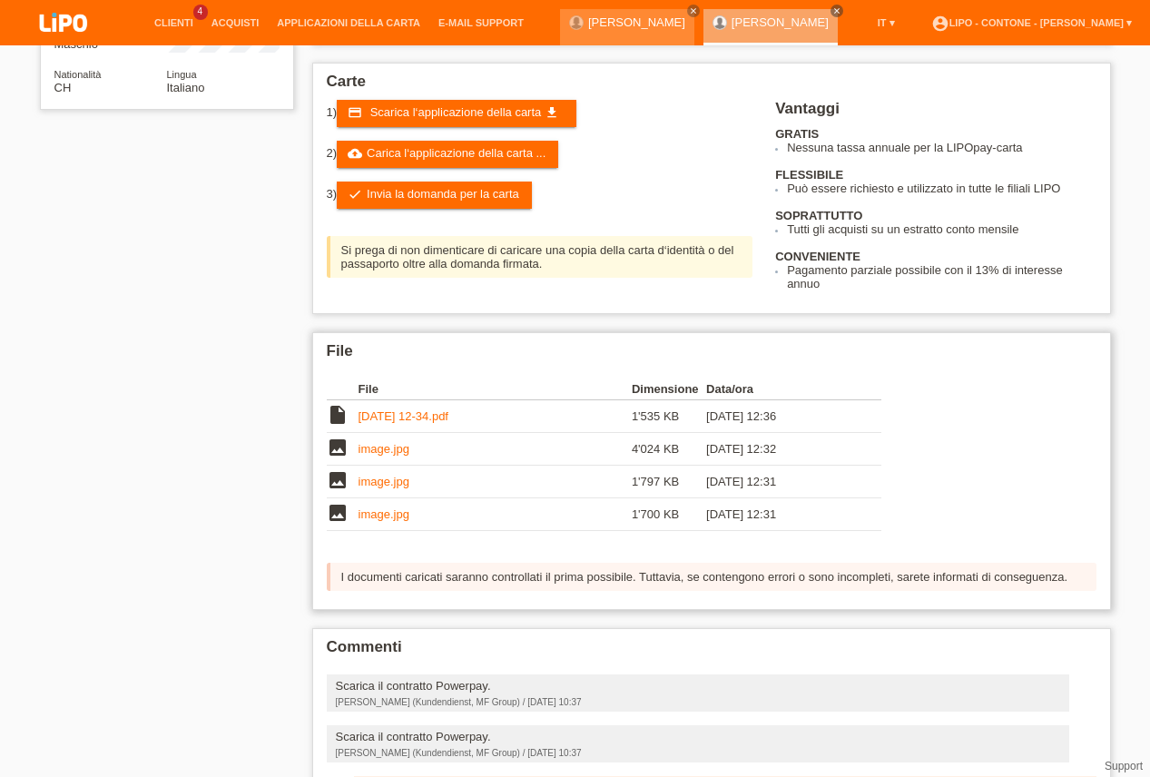
click at [378, 488] on link "image.jpg" at bounding box center [383, 482] width 51 height 14
click at [384, 456] on link "image.jpg" at bounding box center [383, 449] width 51 height 14
click at [370, 423] on link "[DATE] 12-34.pdf" at bounding box center [403, 416] width 90 height 14
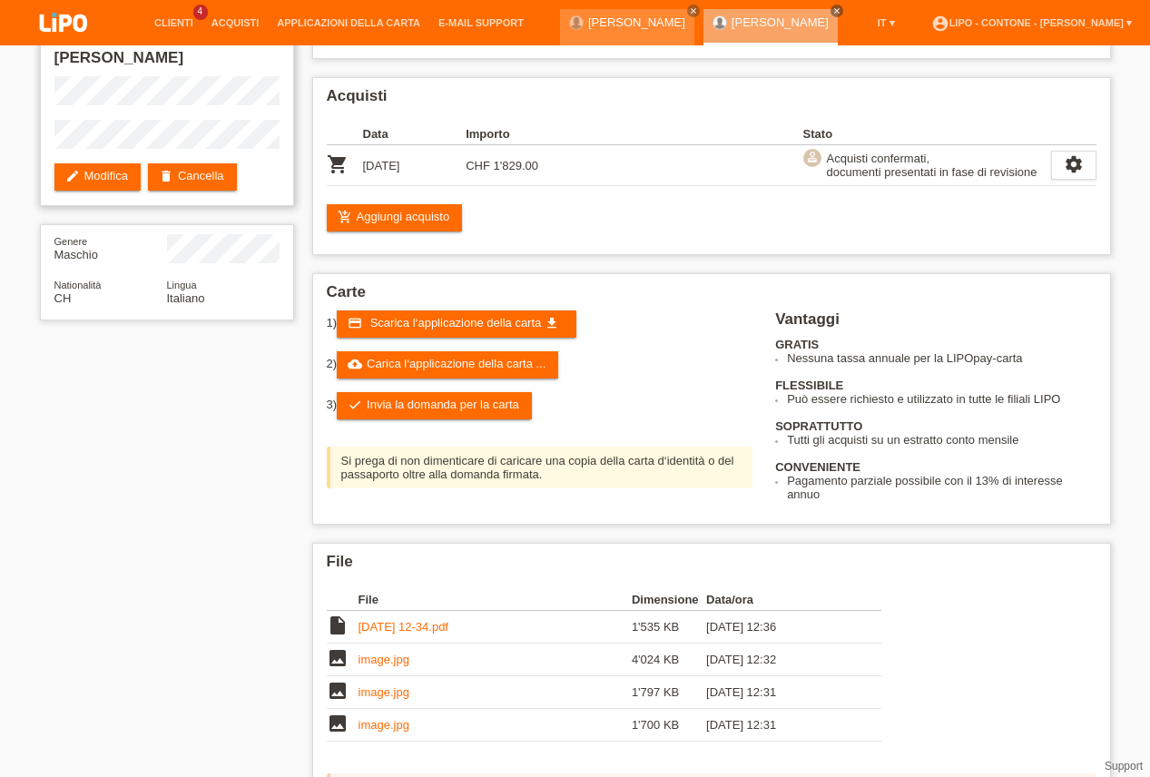
scroll to position [0, 0]
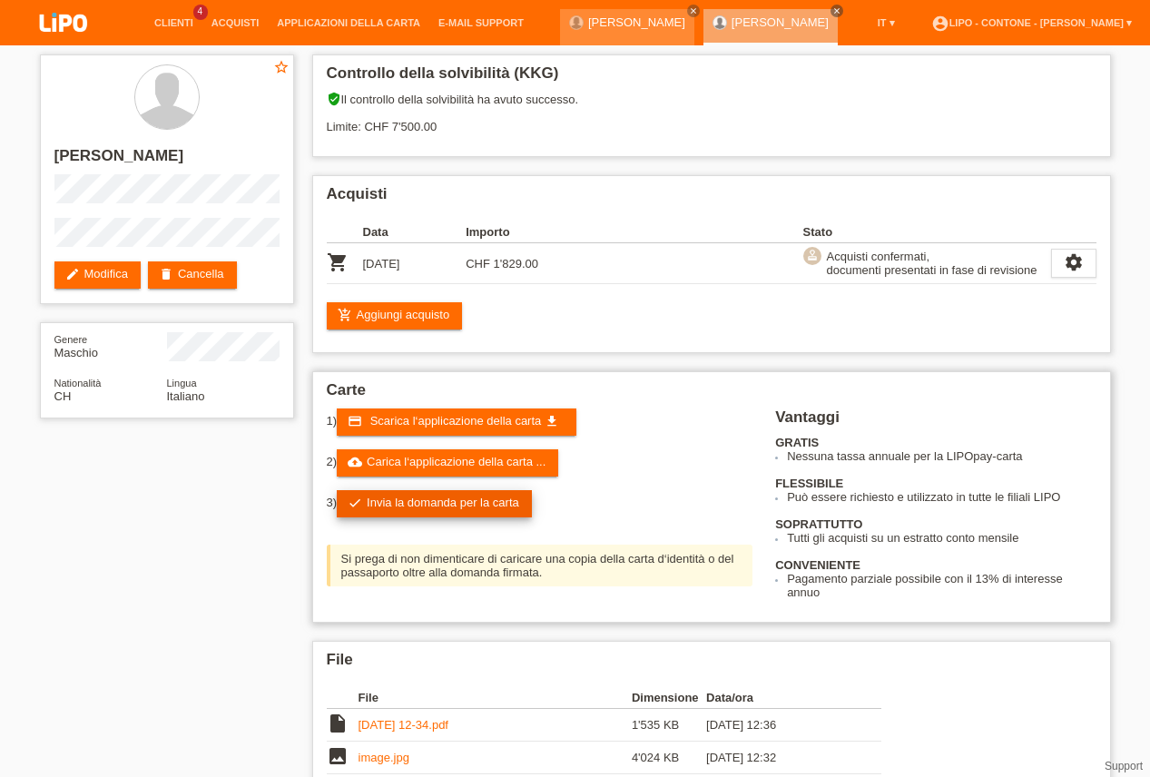
click at [431, 511] on link "check Invia la domanda per la carta" at bounding box center [434, 503] width 195 height 27
